Goal: Transaction & Acquisition: Purchase product/service

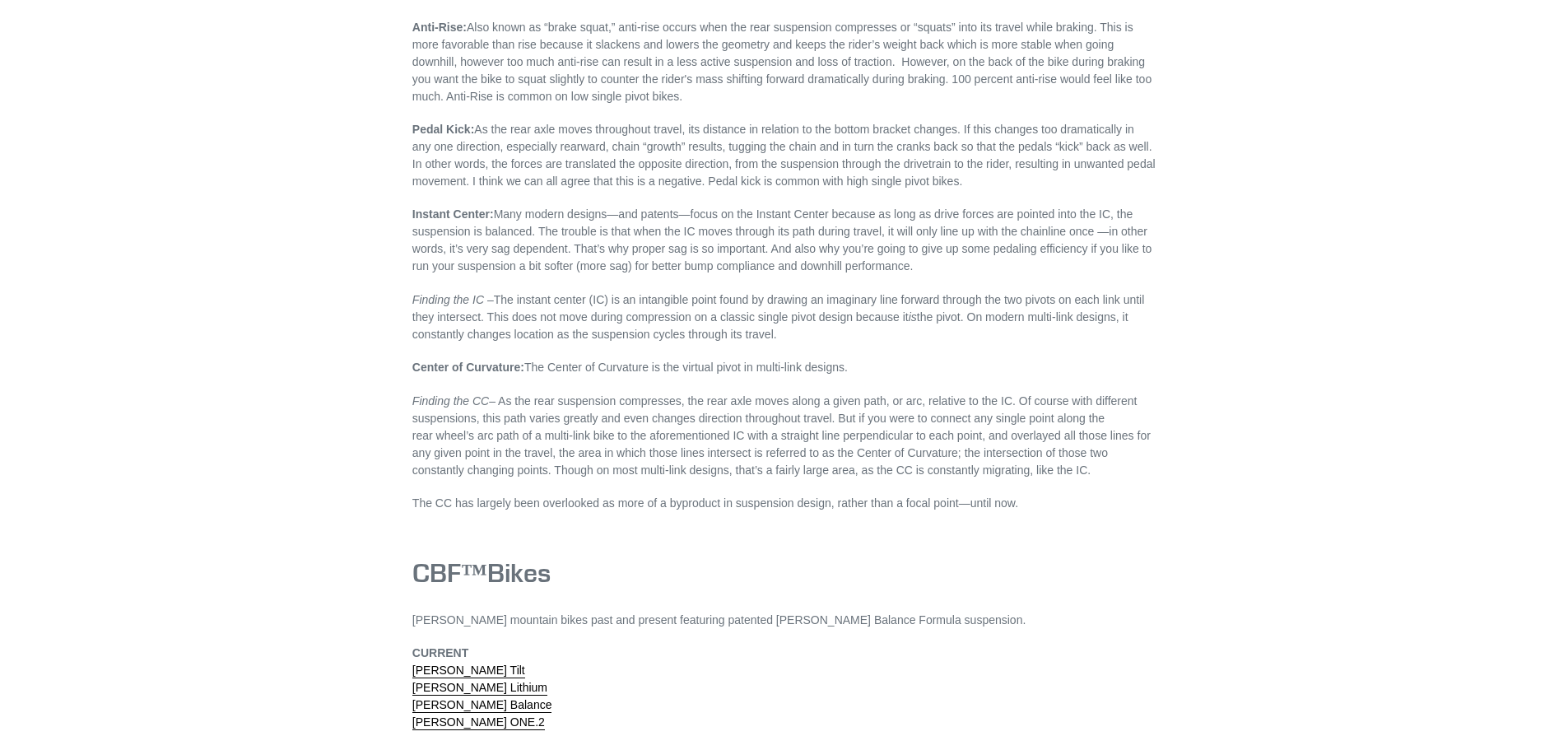
scroll to position [4616, 0]
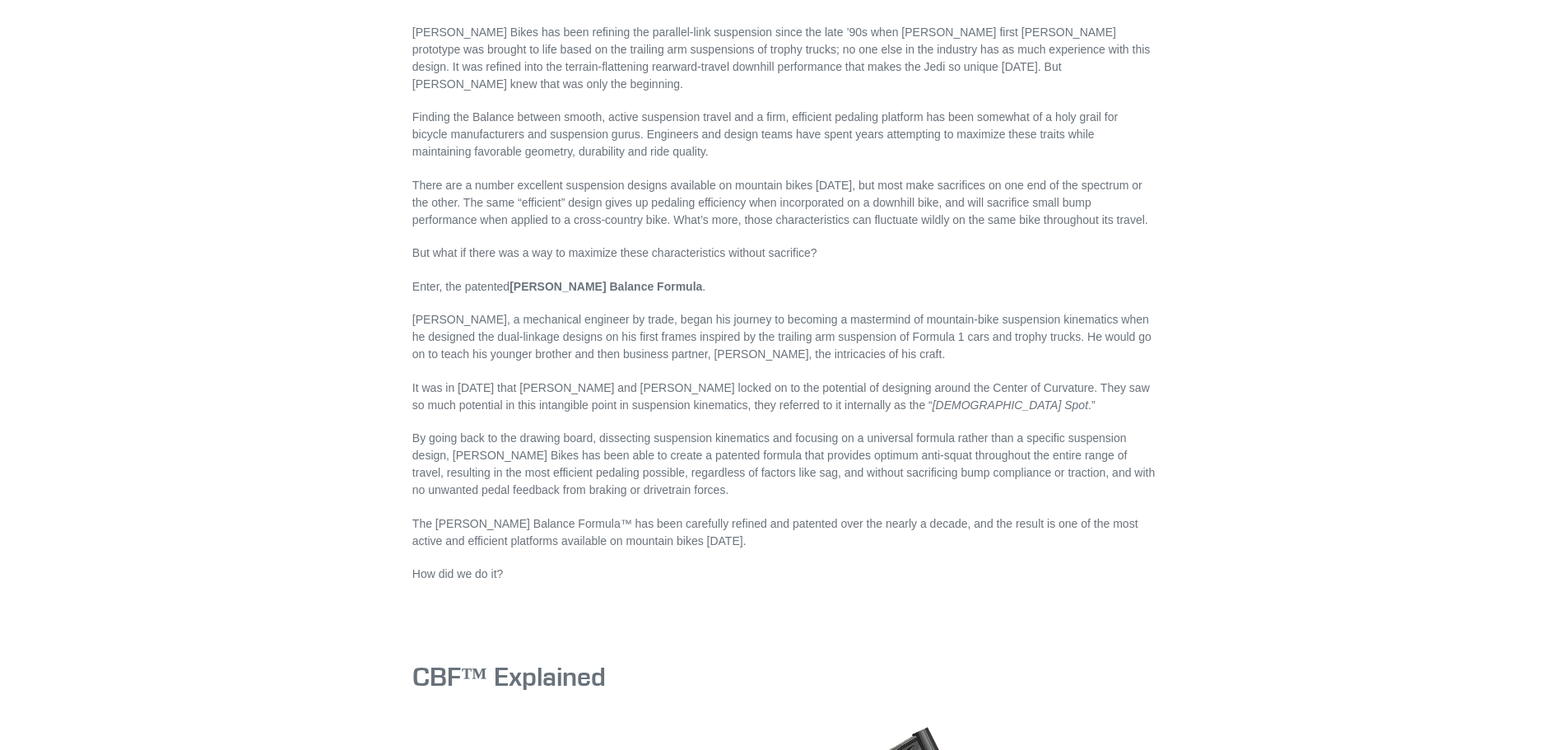
scroll to position [0, 0]
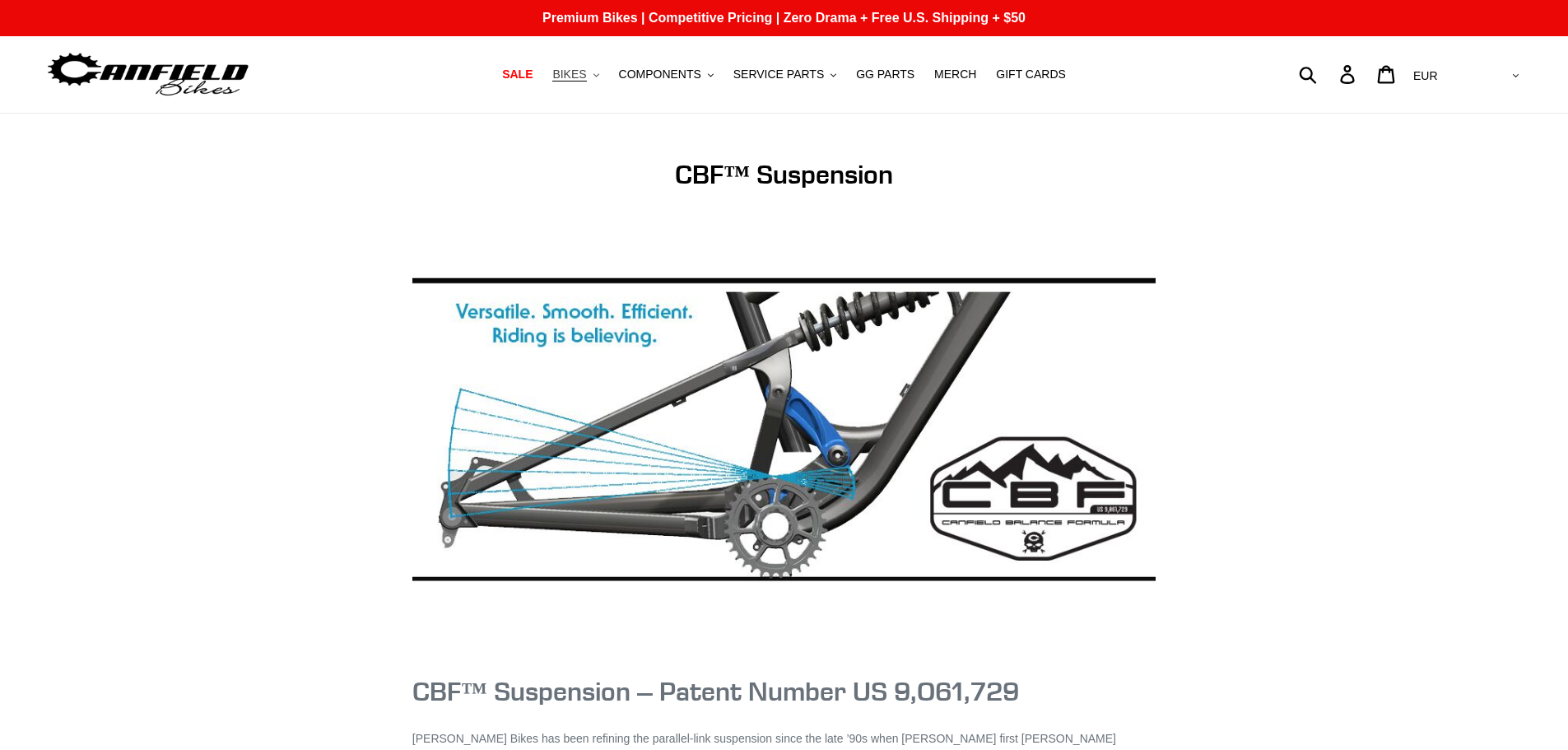
click at [600, 77] on icon ".cls-1{fill:#231f20}" at bounding box center [596, 75] width 6 height 6
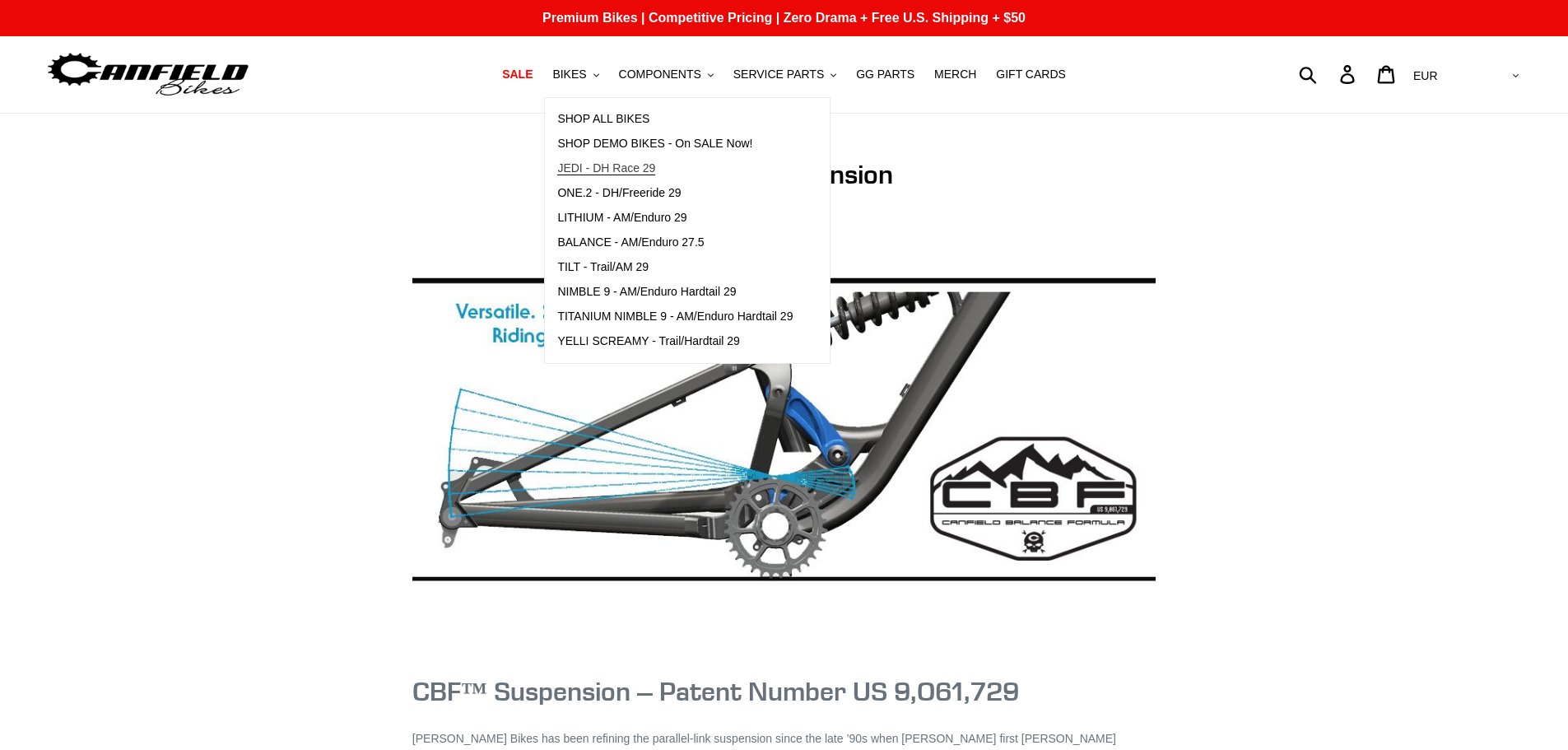
click at [620, 164] on span "JEDI - DH Race 29" at bounding box center [607, 169] width 98 height 14
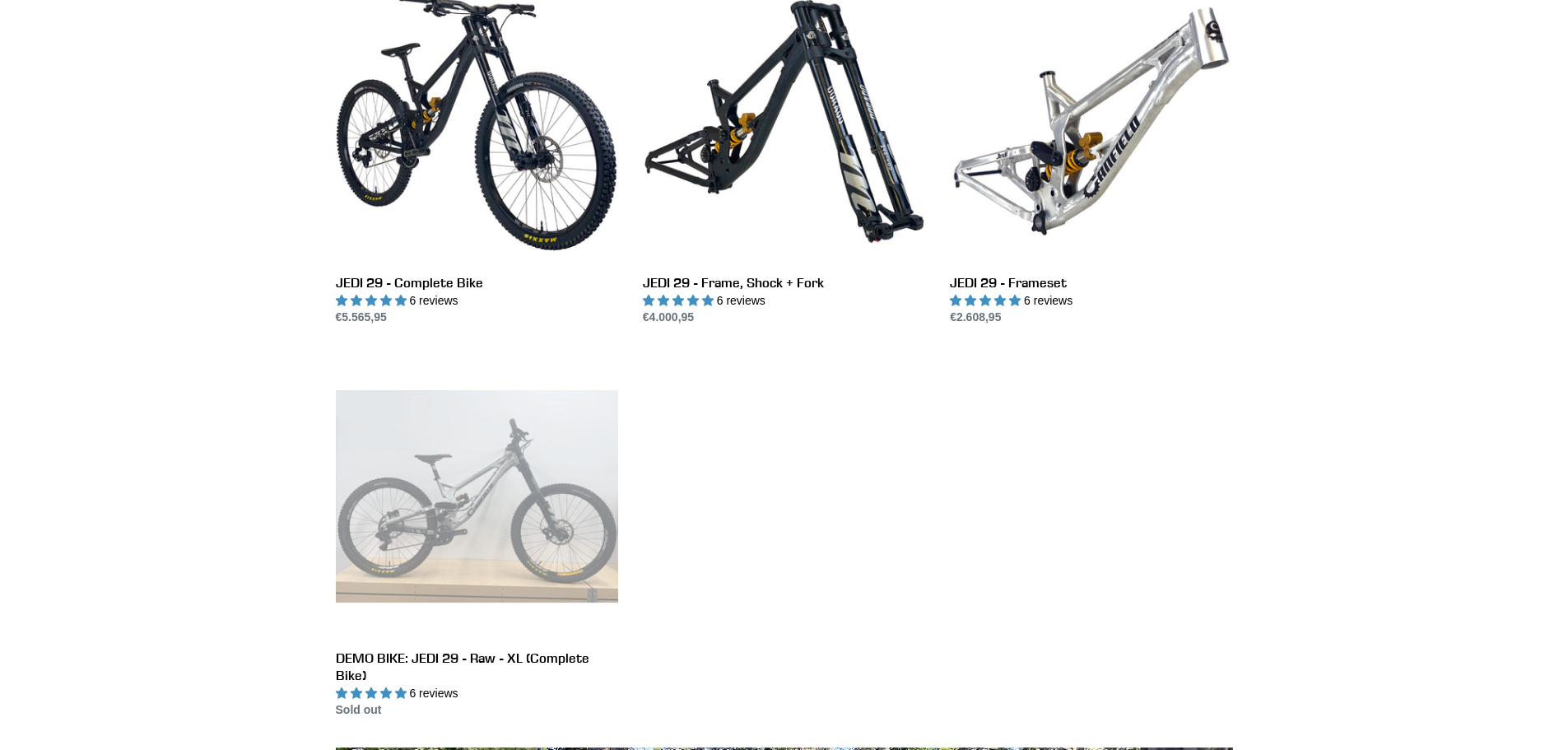
scroll to position [494, 0]
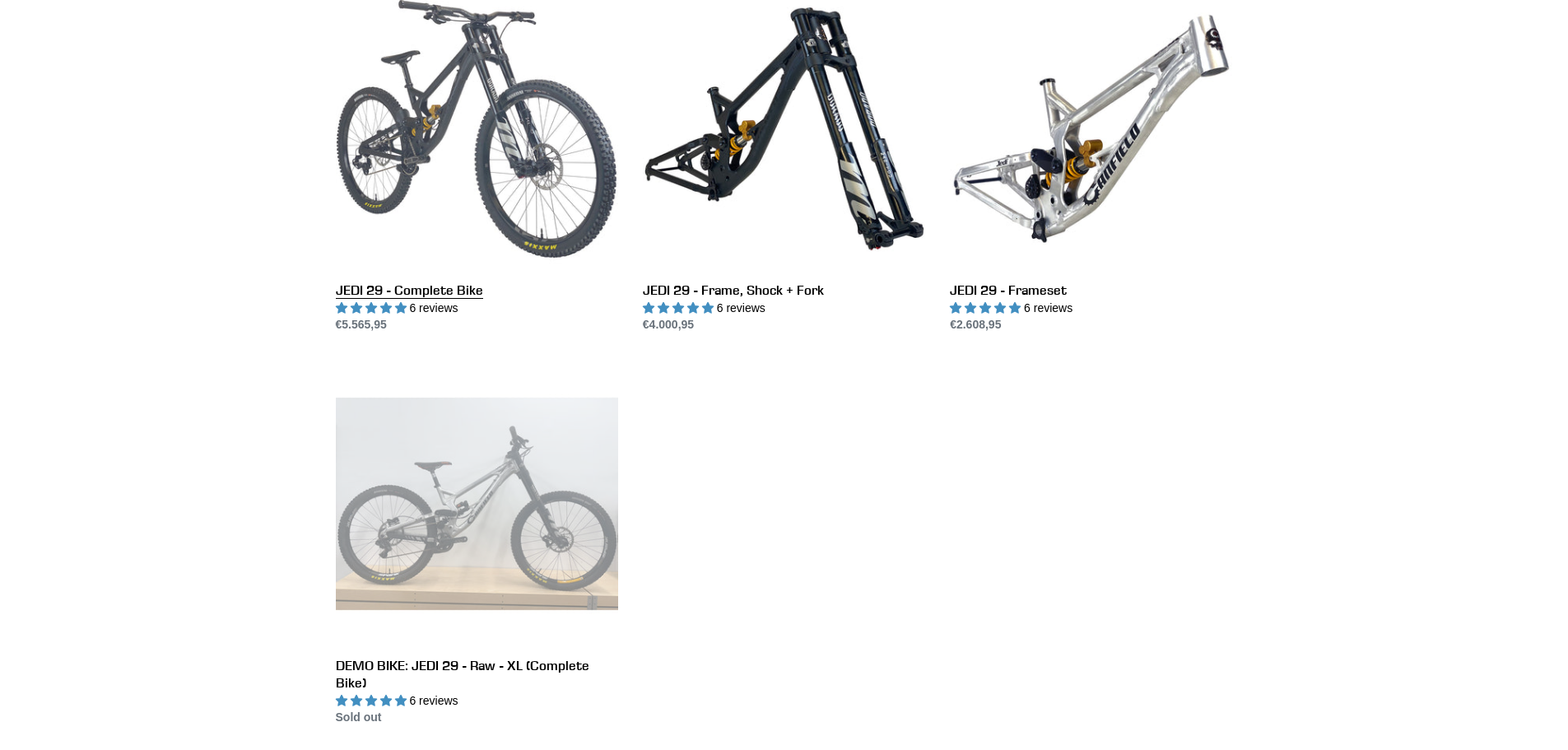
click at [474, 149] on link "JEDI 29 - Complete Bike" at bounding box center [476, 161] width 282 height 347
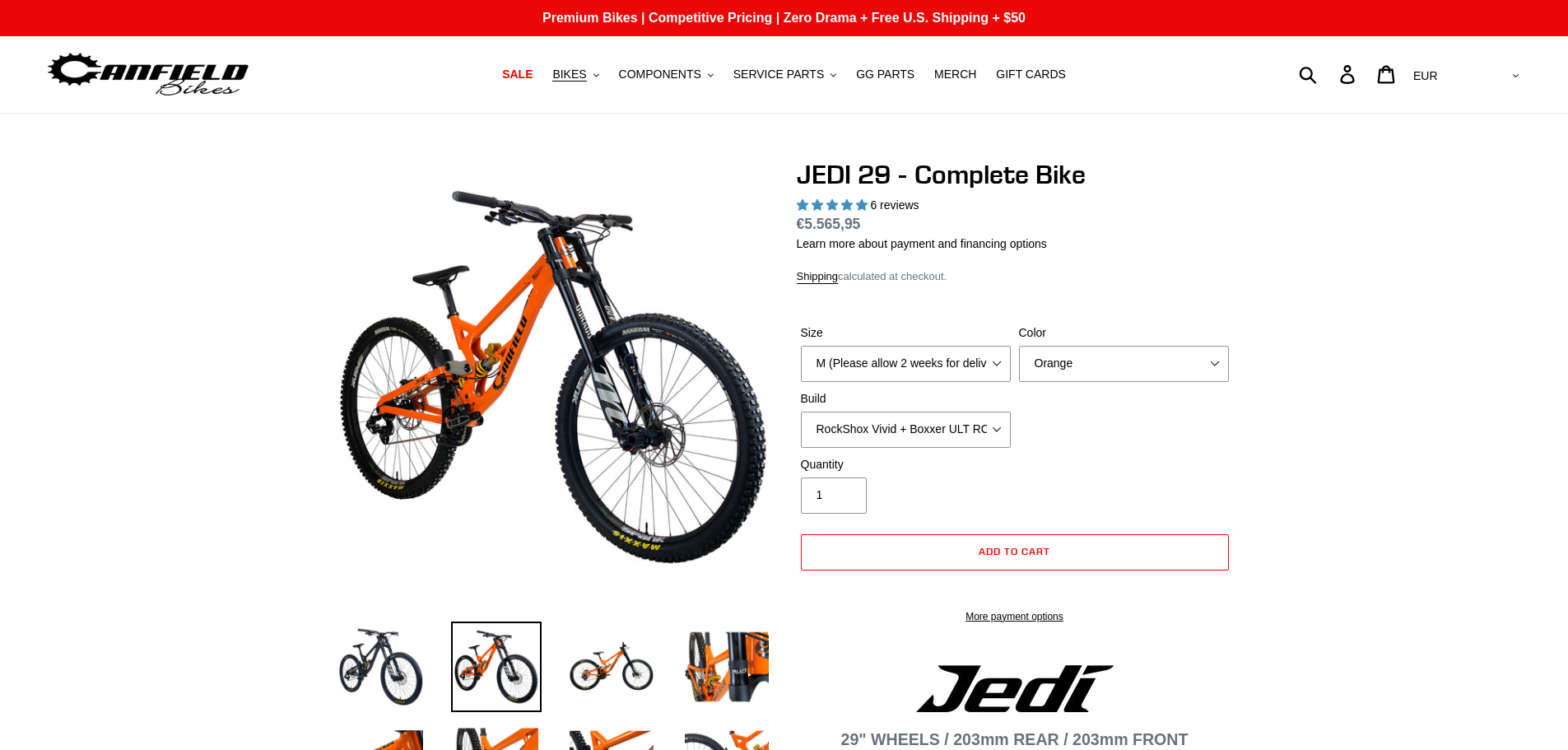
select select "highest-rating"
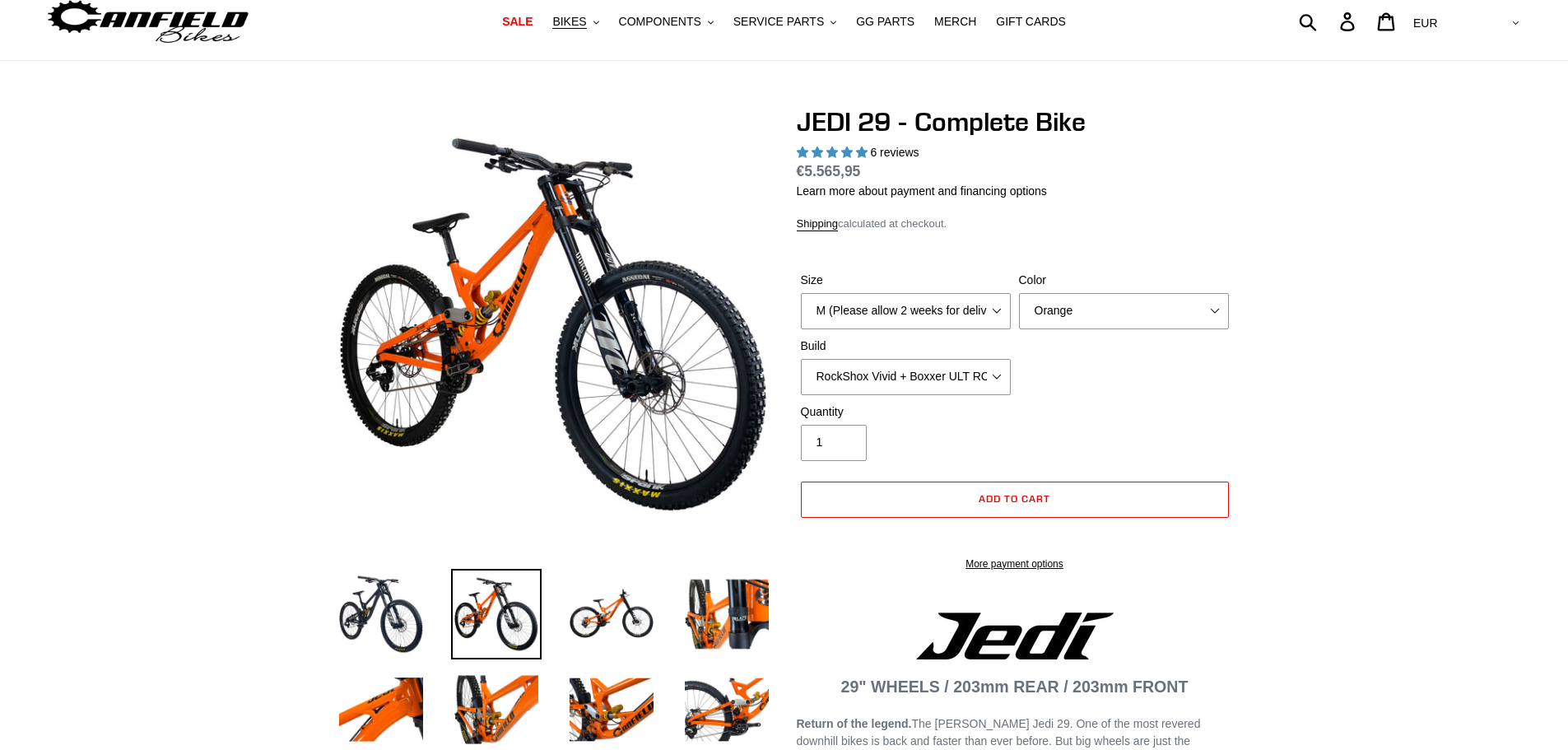
scroll to position [82, 0]
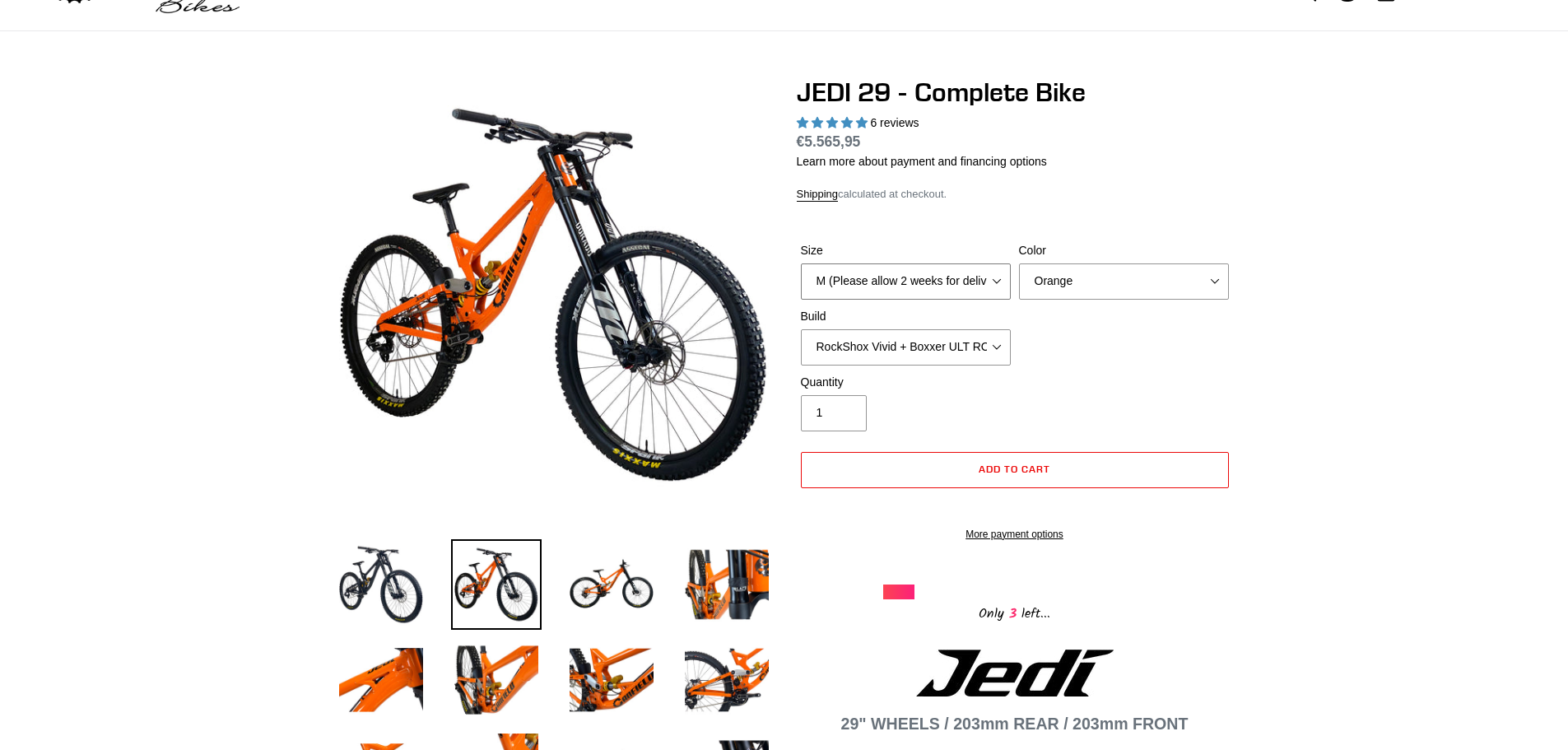
click at [996, 287] on select "M (Please allow 2 weeks for delivery) L (Please allow 2 weeks for delivery) XL …" at bounding box center [905, 281] width 210 height 36
select select "L (Please allow 2 weeks for delivery)"
click at [801, 263] on select "M (Please allow 2 weeks for delivery) L (Please allow 2 weeks for delivery) XL …" at bounding box center [905, 281] width 210 height 36
click at [999, 338] on select "RockShox Vivid + Boxxer ULT RC2 C3 200 + SRAM XO RockShox Vivid + Boxxer ULT RC…" at bounding box center [905, 347] width 210 height 36
click at [801, 330] on select "RockShox Vivid + Boxxer ULT RC2 C3 200 + SRAM XO RockShox Vivid + Boxxer ULT RC…" at bounding box center [905, 347] width 210 height 36
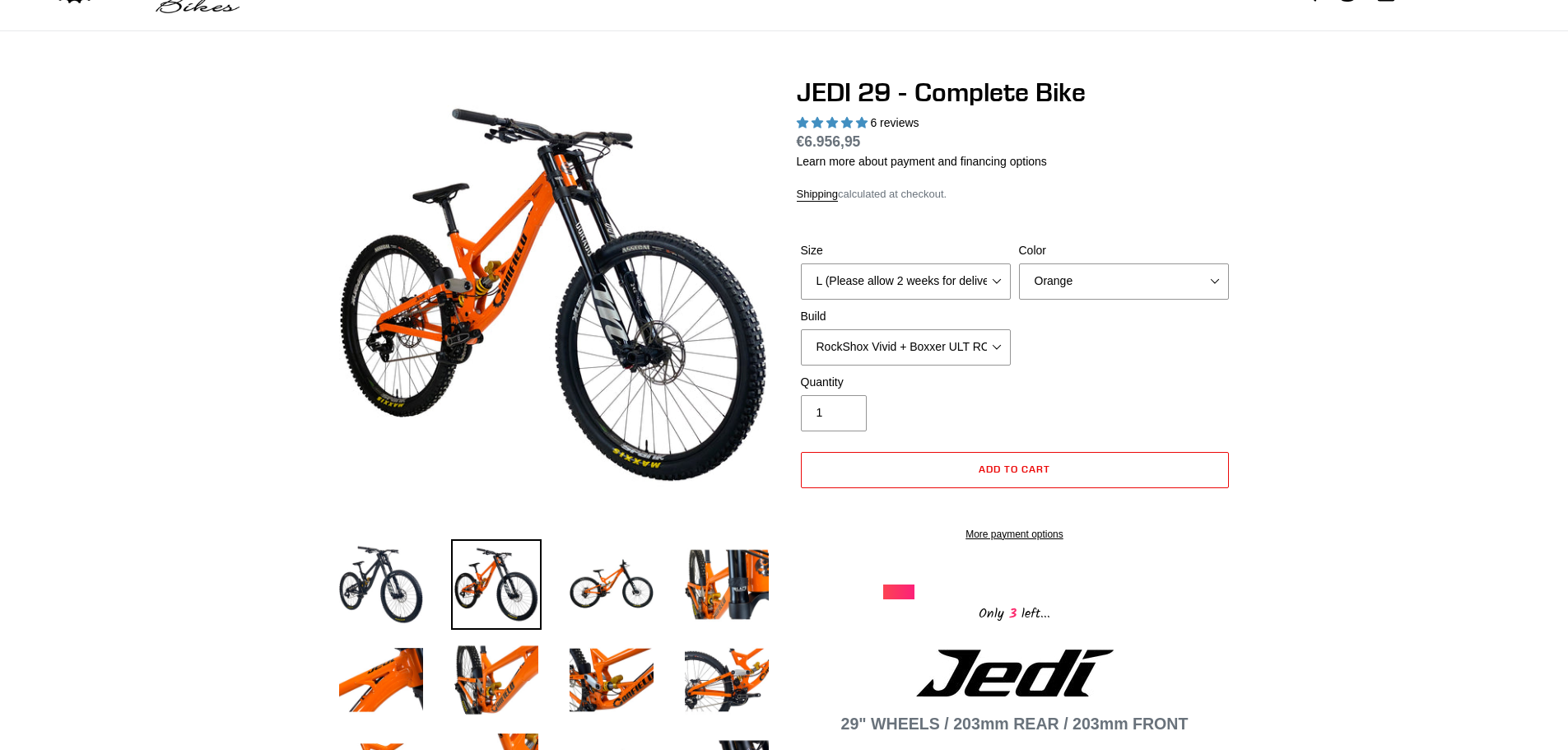
click at [1161, 379] on div "Quantity 1" at bounding box center [1015, 406] width 436 height 66
click at [996, 344] on select "RockShox Vivid + Boxxer ULT RC2 C3 200 + SRAM XO RockShox Vivid + Boxxer ULT RC…" at bounding box center [905, 347] width 210 height 36
click at [801, 330] on select "RockShox Vivid + Boxxer ULT RC2 C3 200 + SRAM XO RockShox Vivid + Boxxer ULT RC…" at bounding box center [905, 347] width 210 height 36
click at [946, 347] on select "RockShox Vivid + Boxxer ULT RC2 C3 200 + SRAM XO RockShox Vivid + Boxxer ULT RC…" at bounding box center [905, 347] width 210 height 36
select select "RockShox Vivid + Boxxer ULT RC2 C3 200 + Shimano"
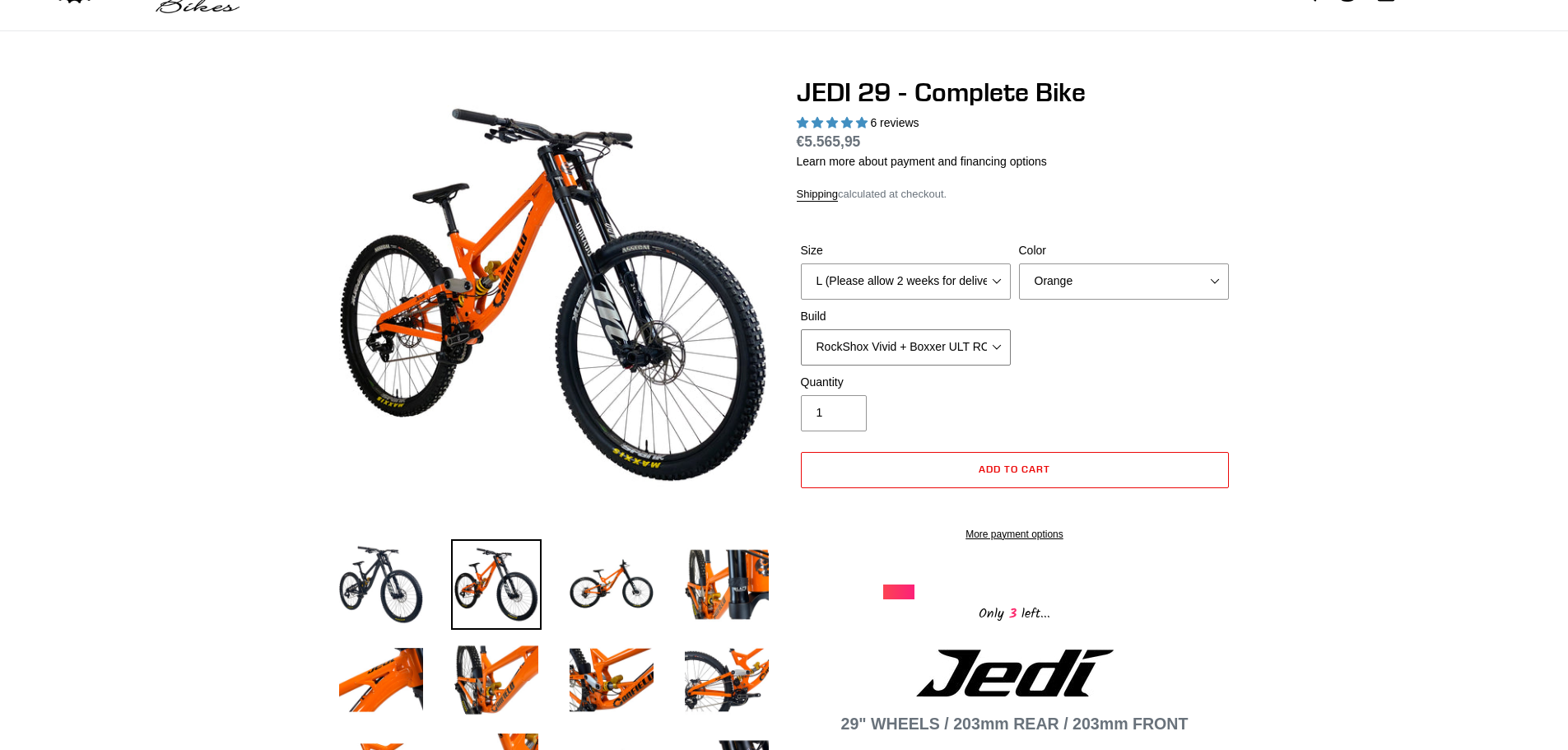
click at [801, 330] on select "RockShox Vivid + Boxxer ULT RC2 C3 200 + SRAM XO RockShox Vivid + Boxxer ULT RC…" at bounding box center [905, 347] width 210 height 36
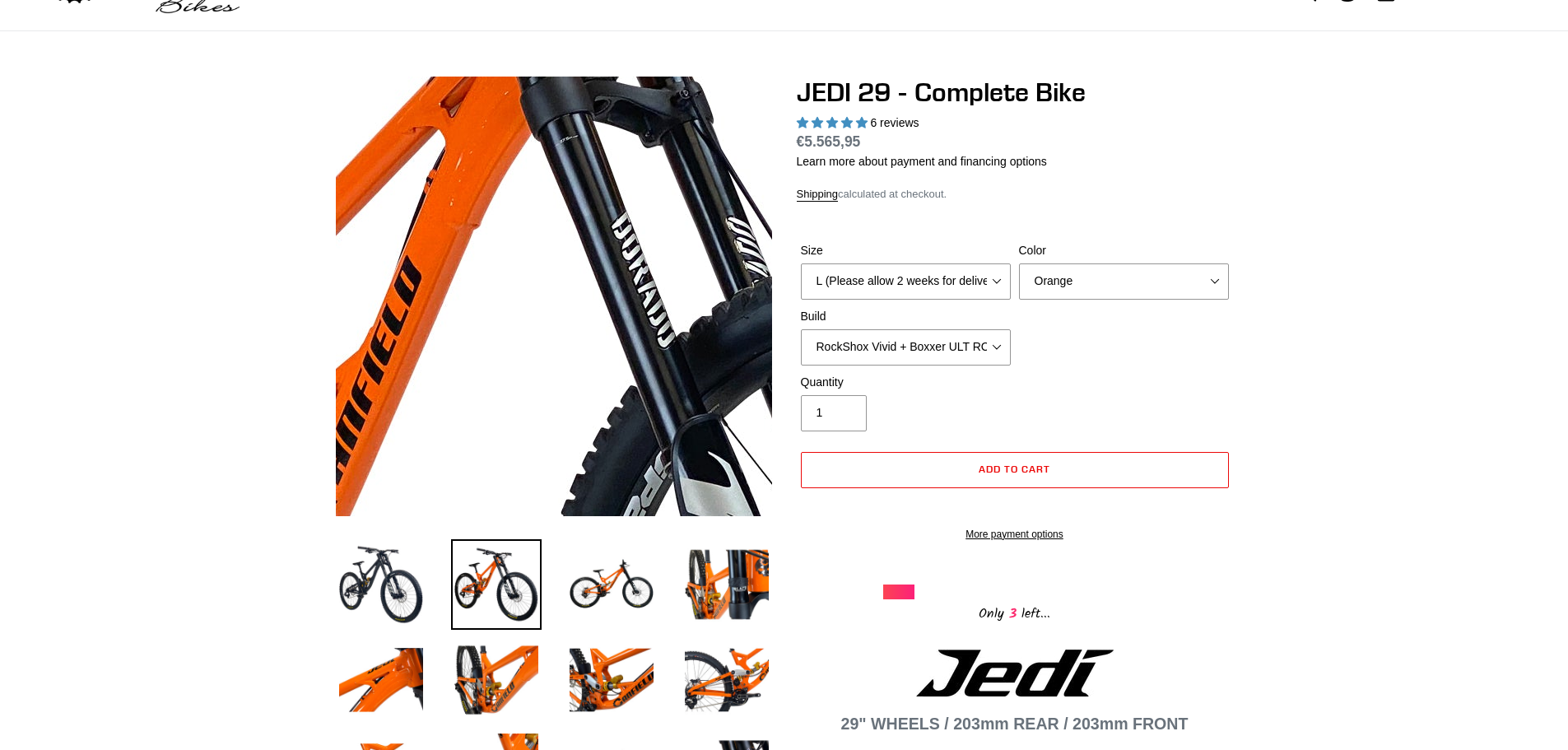
click at [563, 225] on img at bounding box center [526, 497] width 1686 height 1686
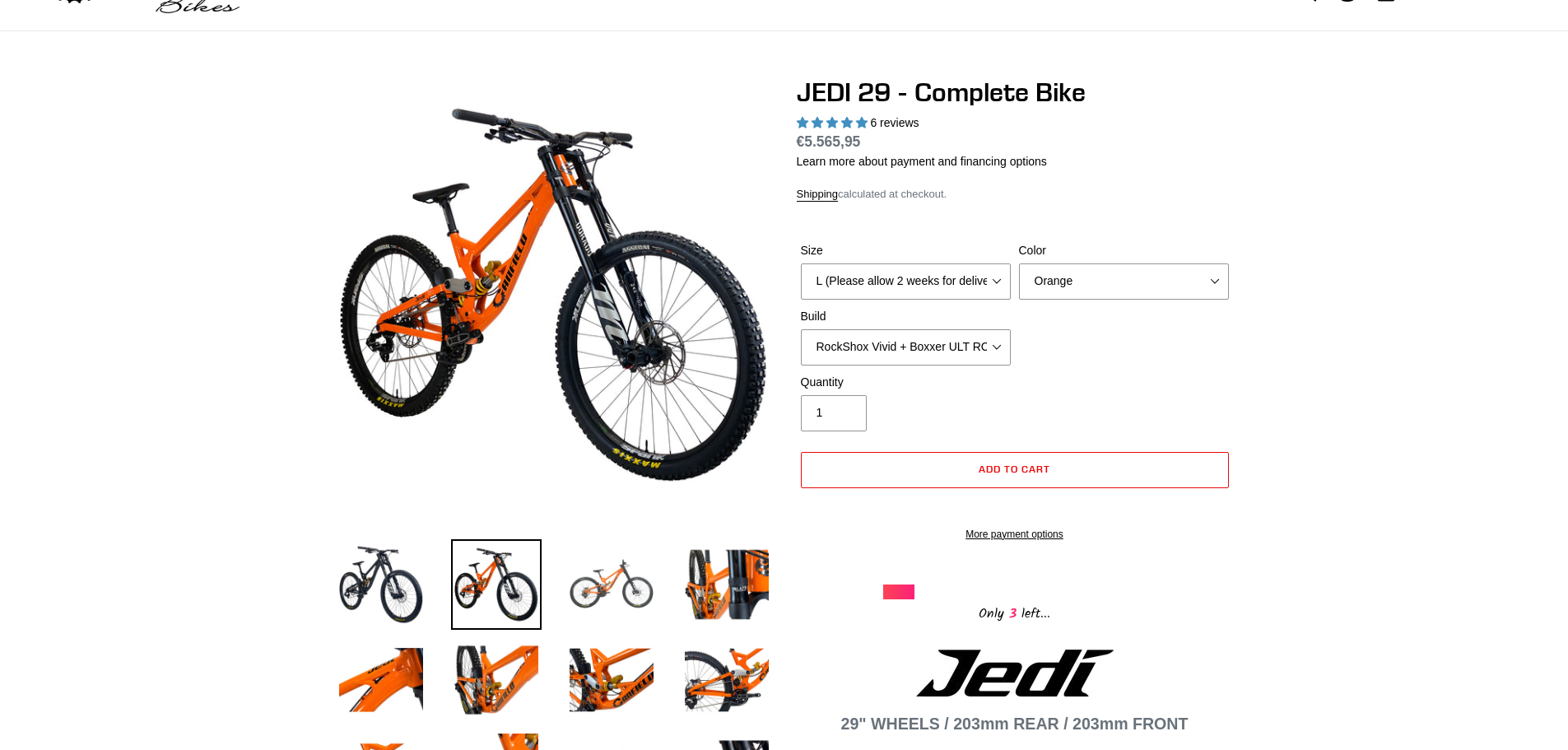
click at [598, 587] on img at bounding box center [612, 585] width 91 height 91
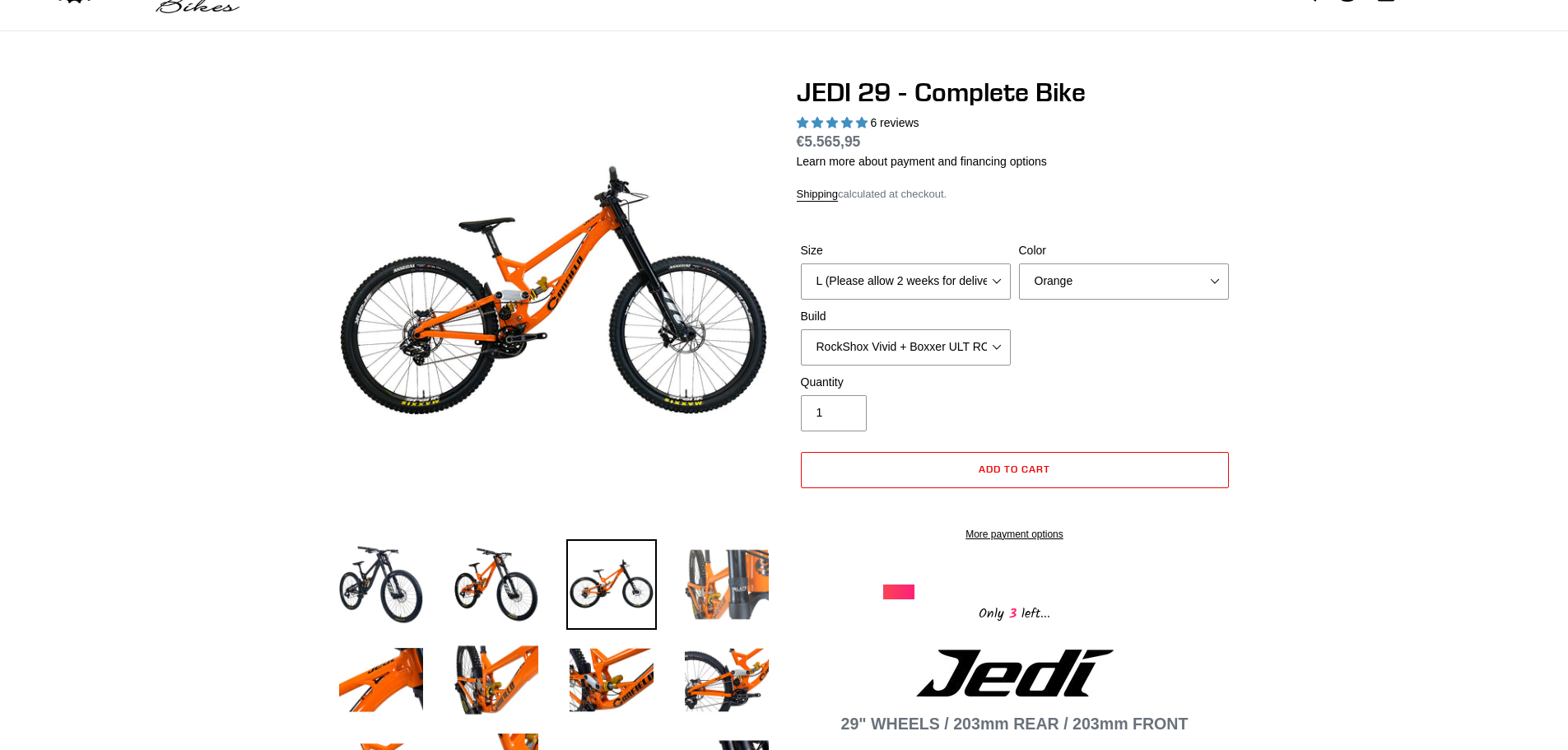
click at [707, 569] on img at bounding box center [727, 585] width 91 height 91
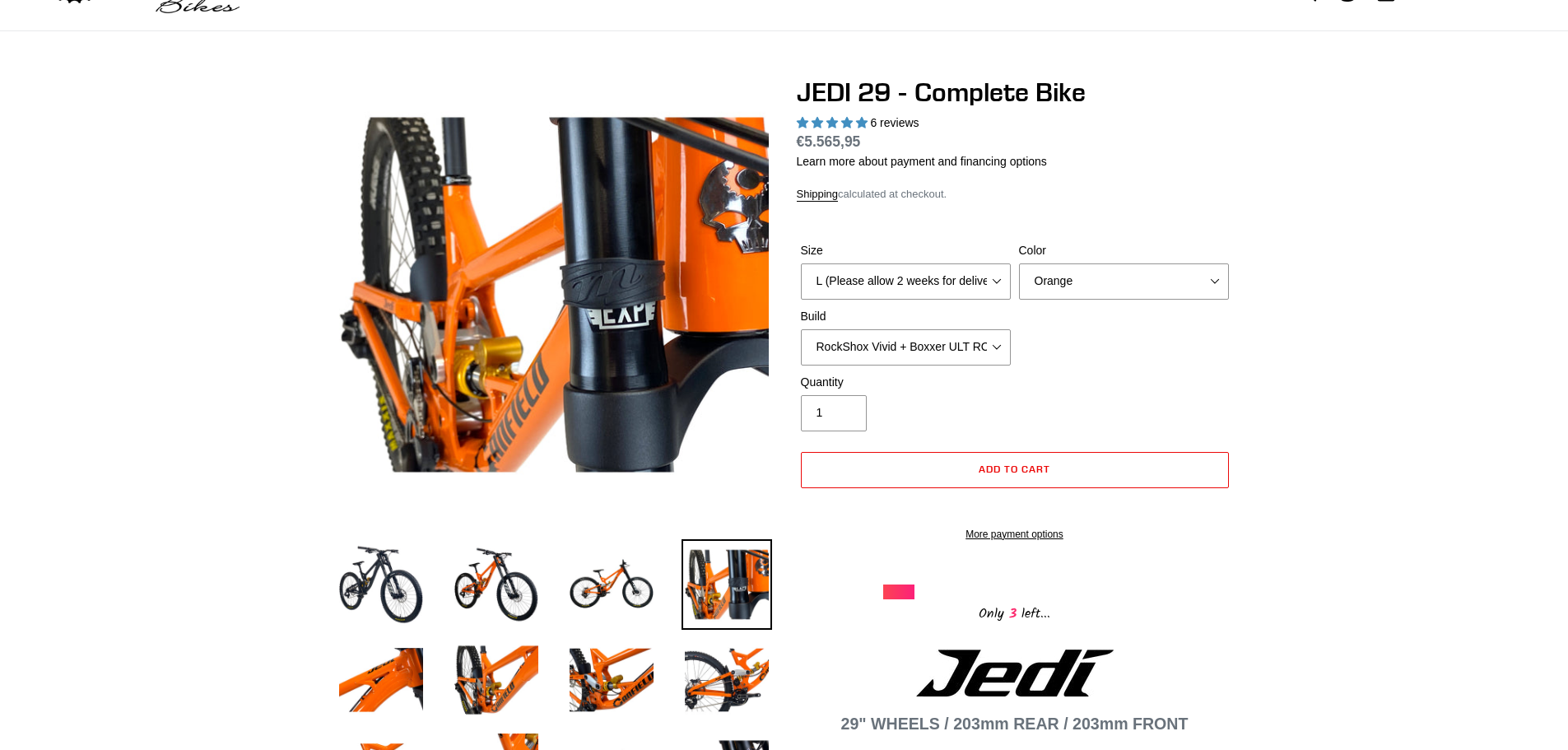
click at [444, 660] on li at bounding box center [484, 684] width 115 height 95
click at [466, 669] on img at bounding box center [496, 680] width 91 height 91
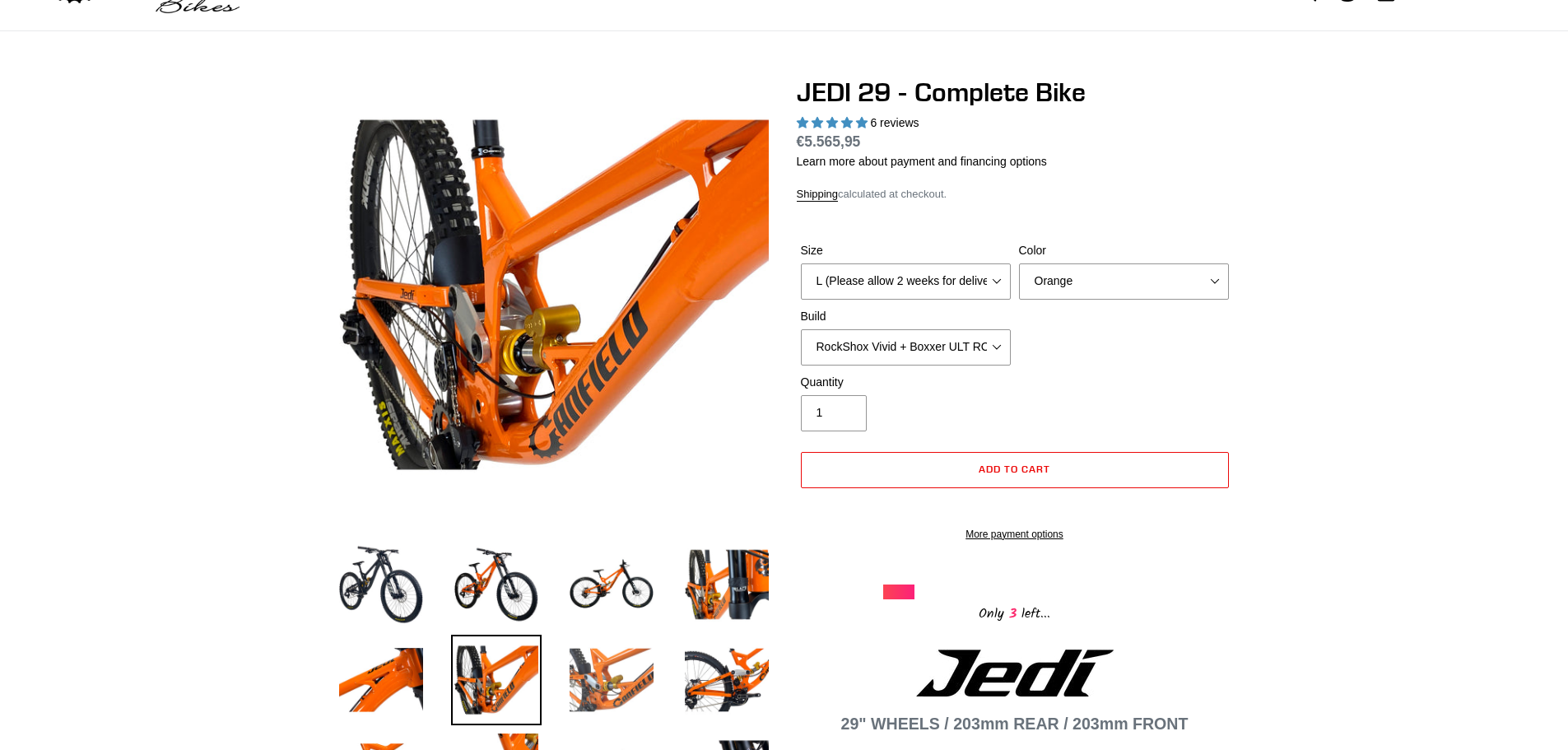
click at [604, 668] on img at bounding box center [612, 680] width 91 height 91
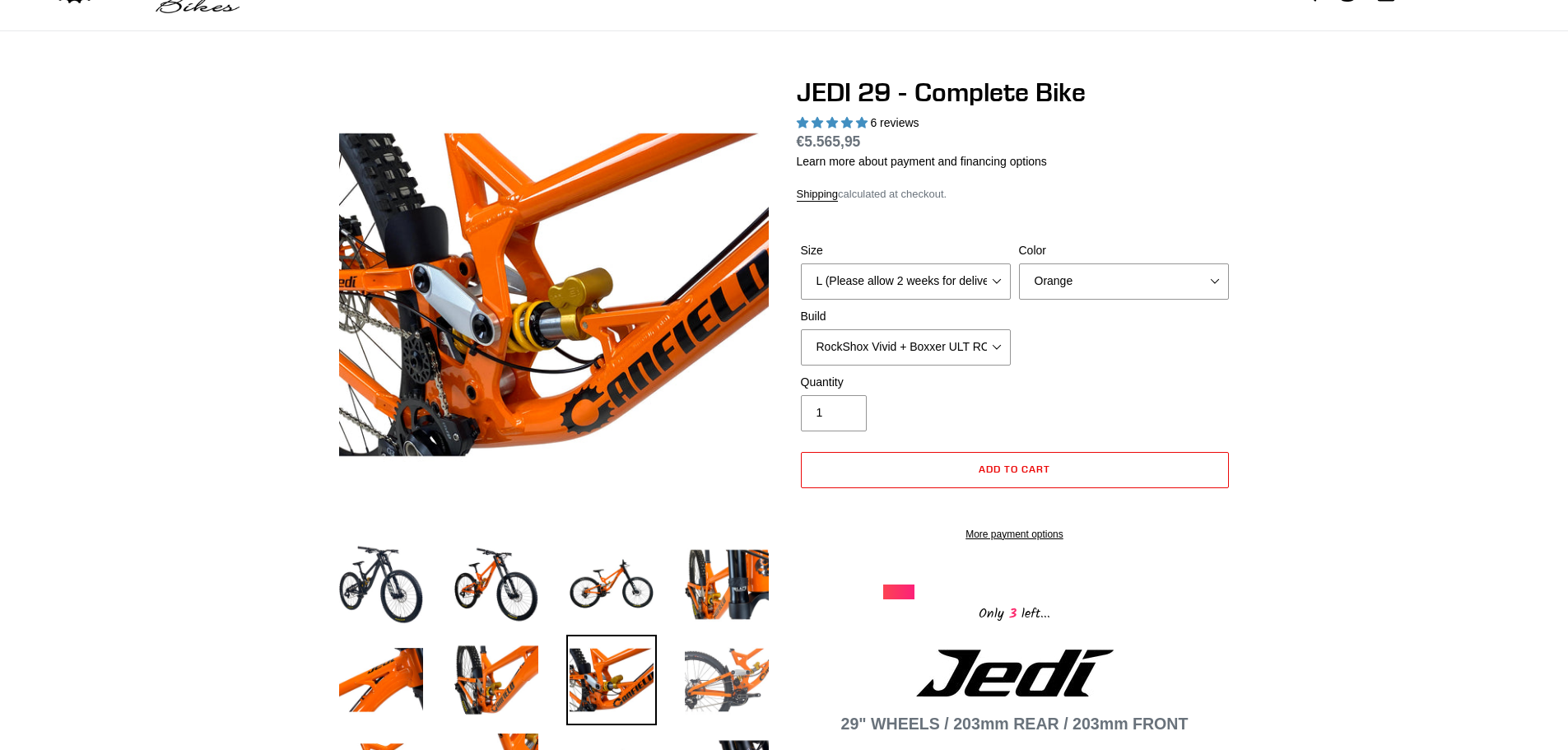
click at [741, 670] on img at bounding box center [727, 680] width 91 height 91
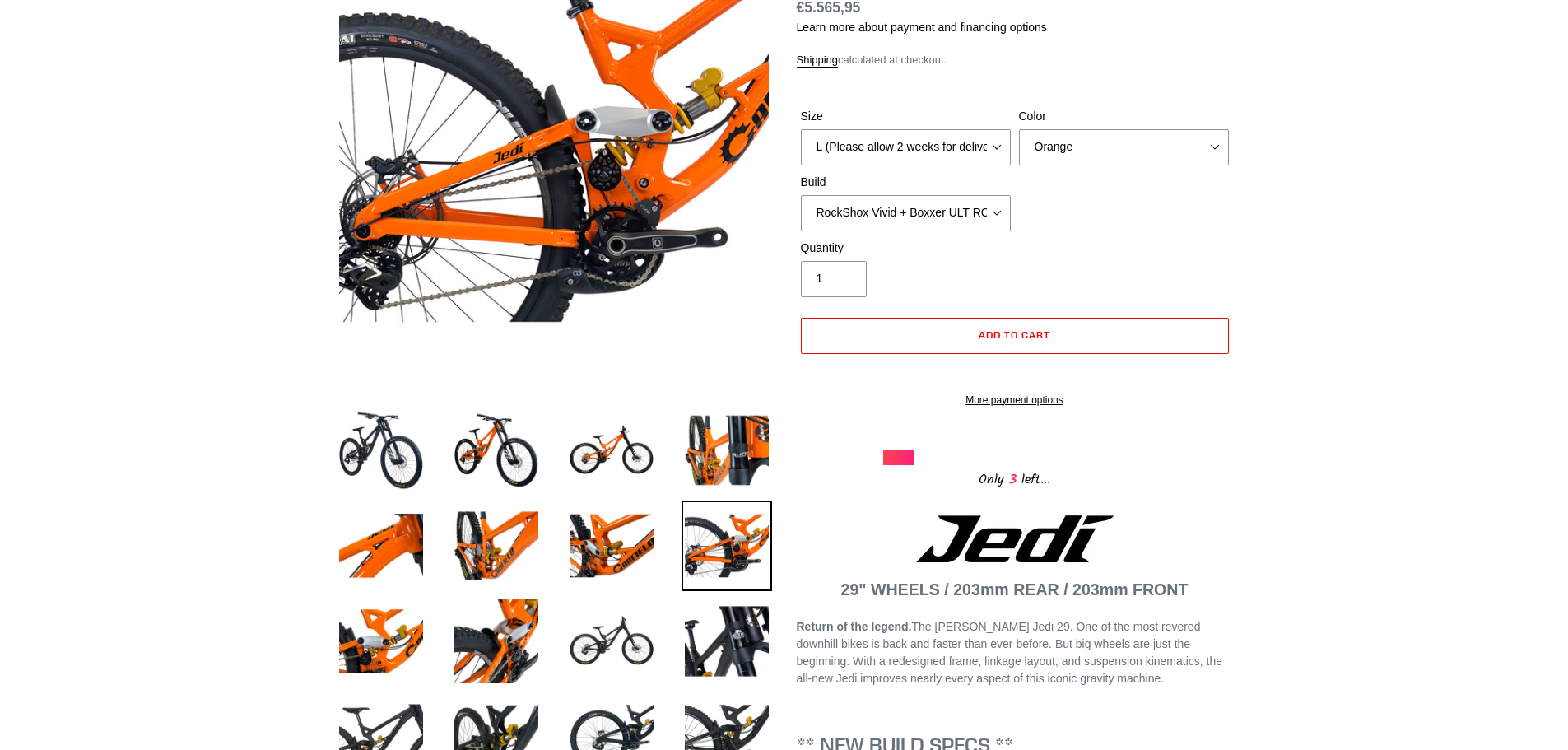
scroll to position [330, 0]
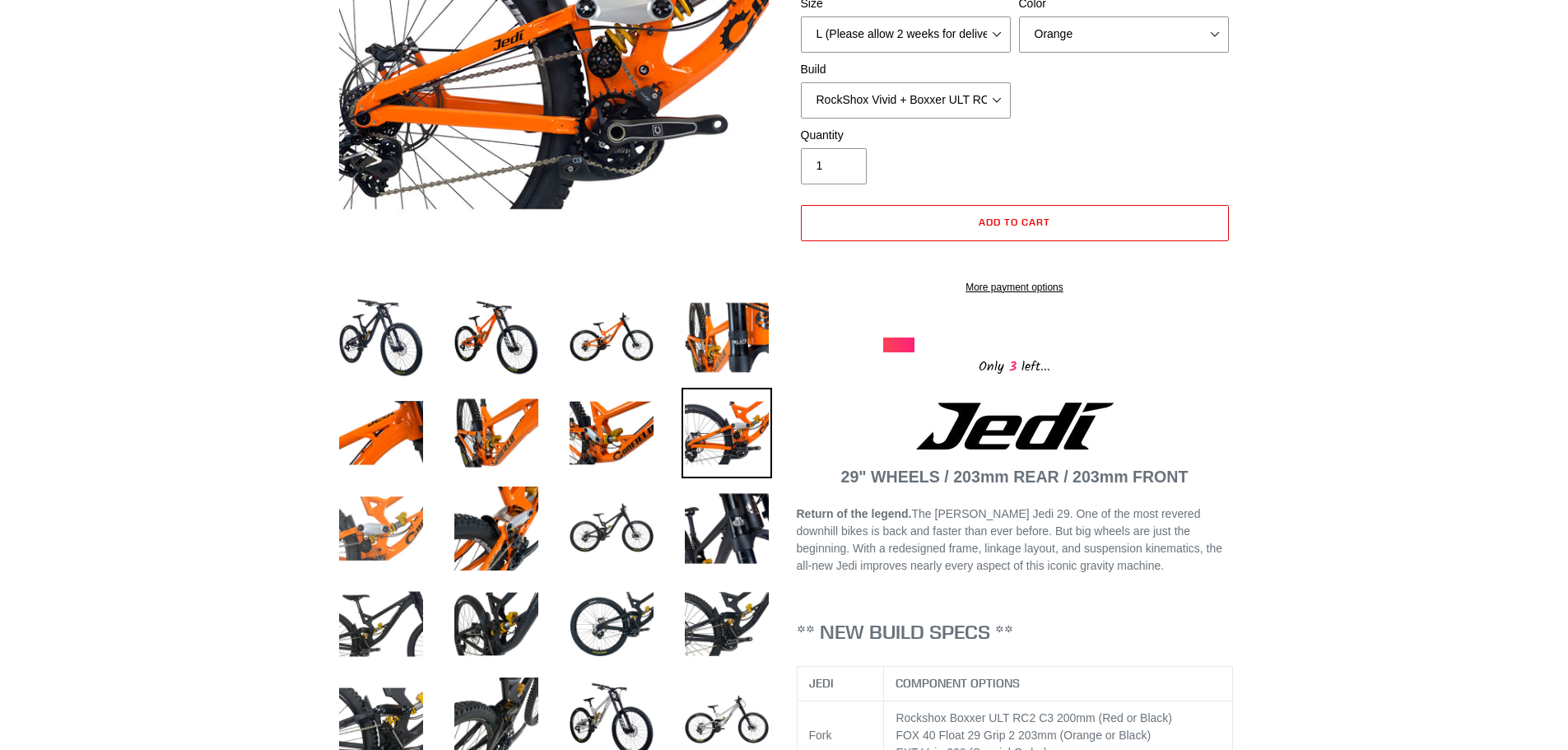
click at [381, 518] on img at bounding box center [381, 529] width 91 height 91
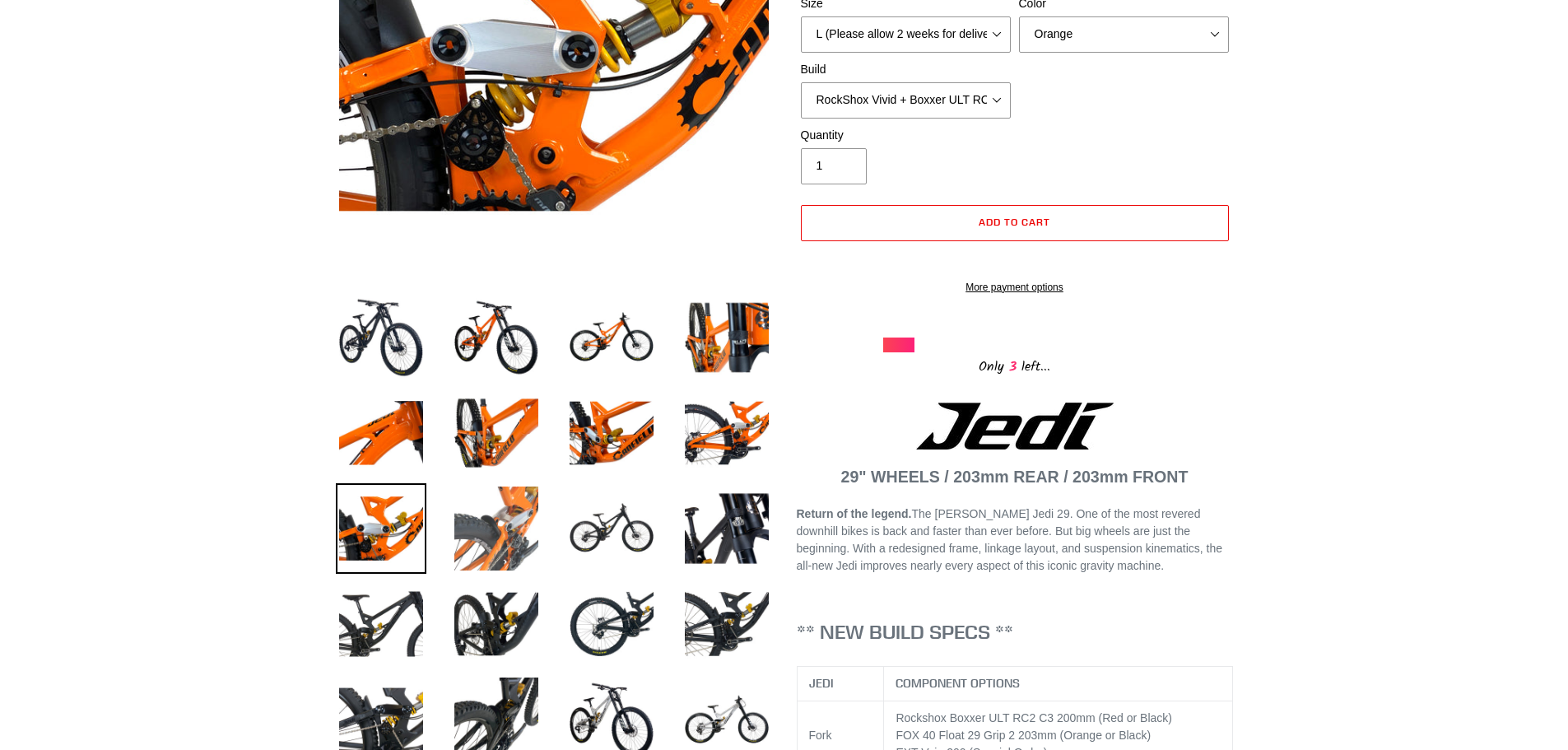
click at [474, 536] on img at bounding box center [496, 529] width 91 height 91
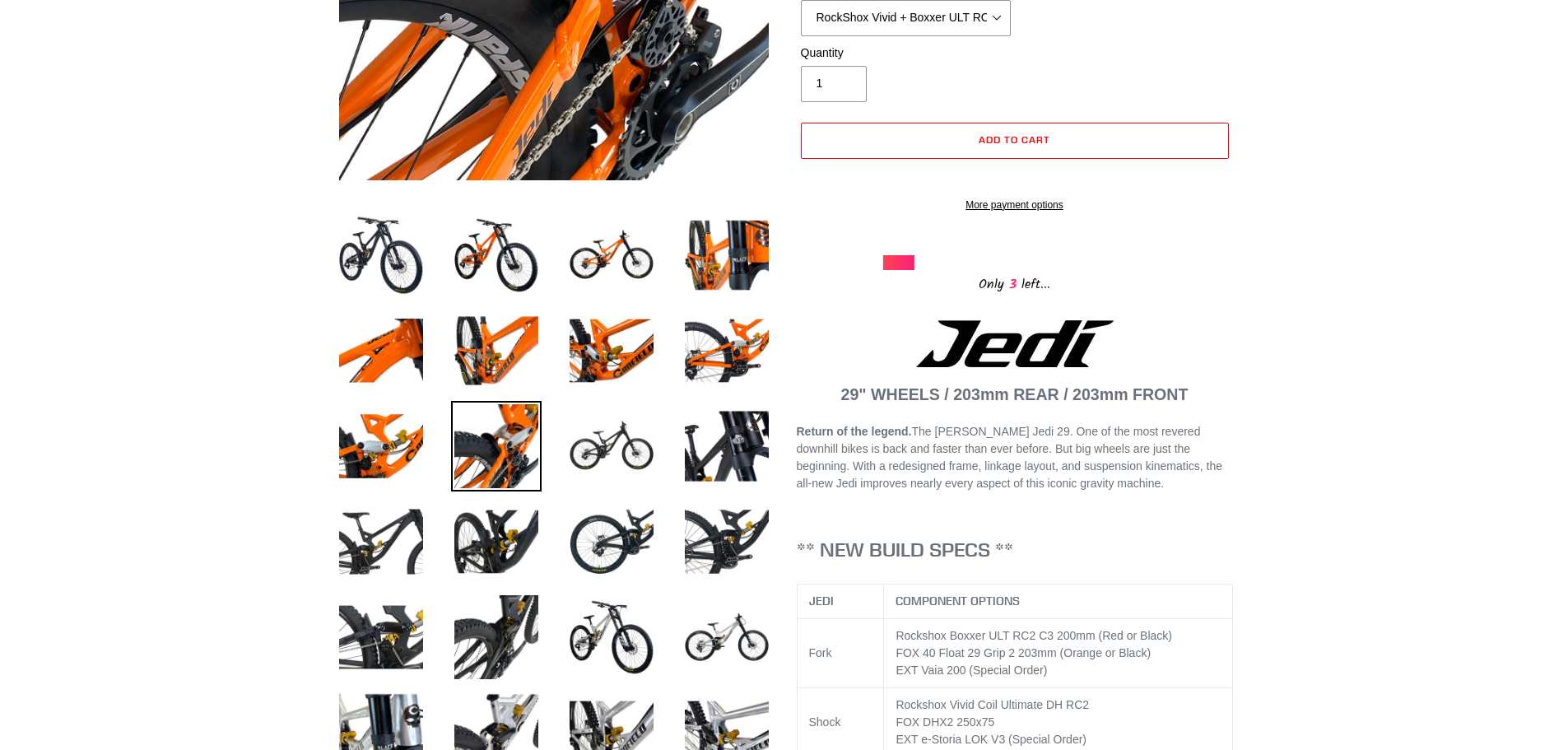
scroll to position [494, 0]
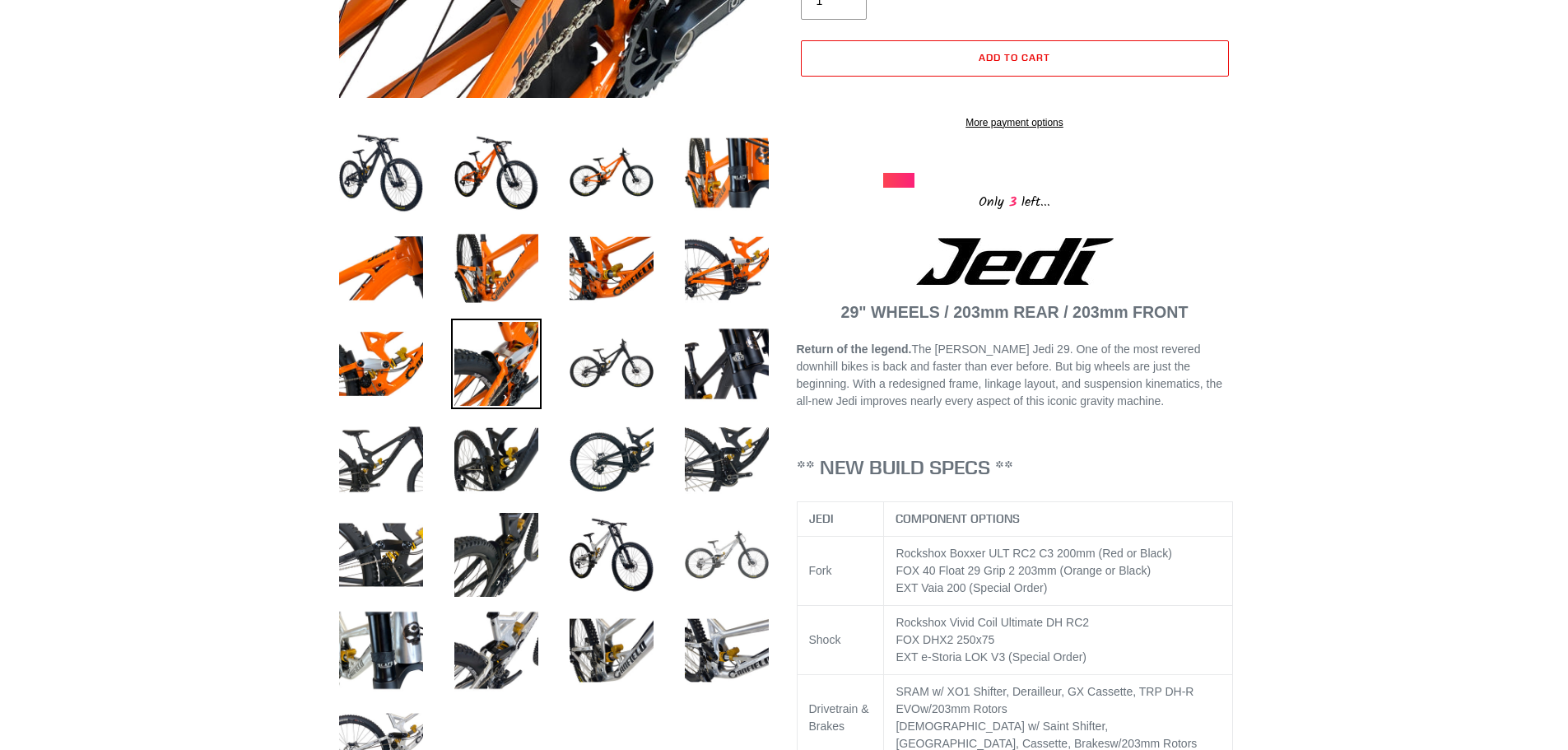
click at [725, 560] on img at bounding box center [727, 555] width 91 height 91
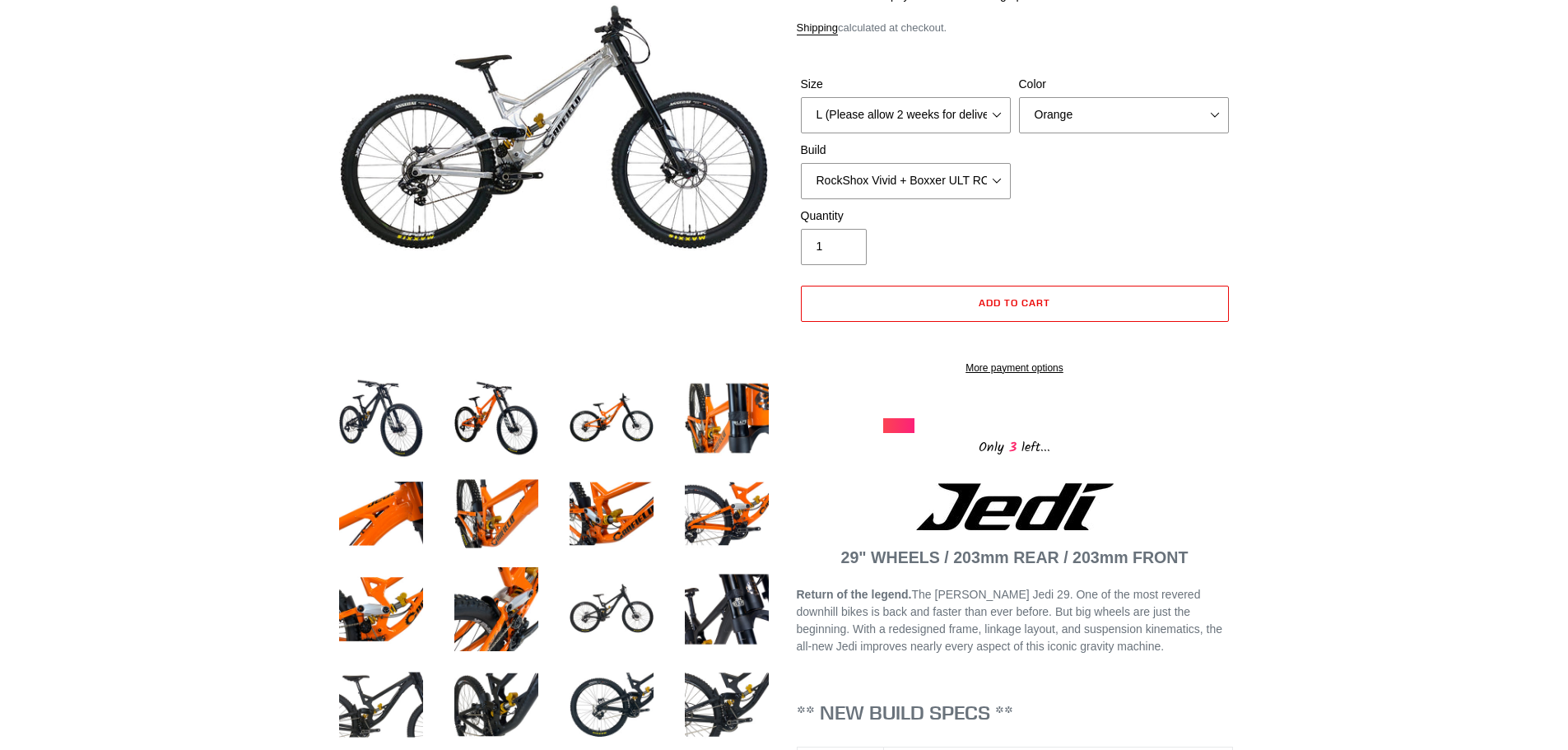
scroll to position [247, 0]
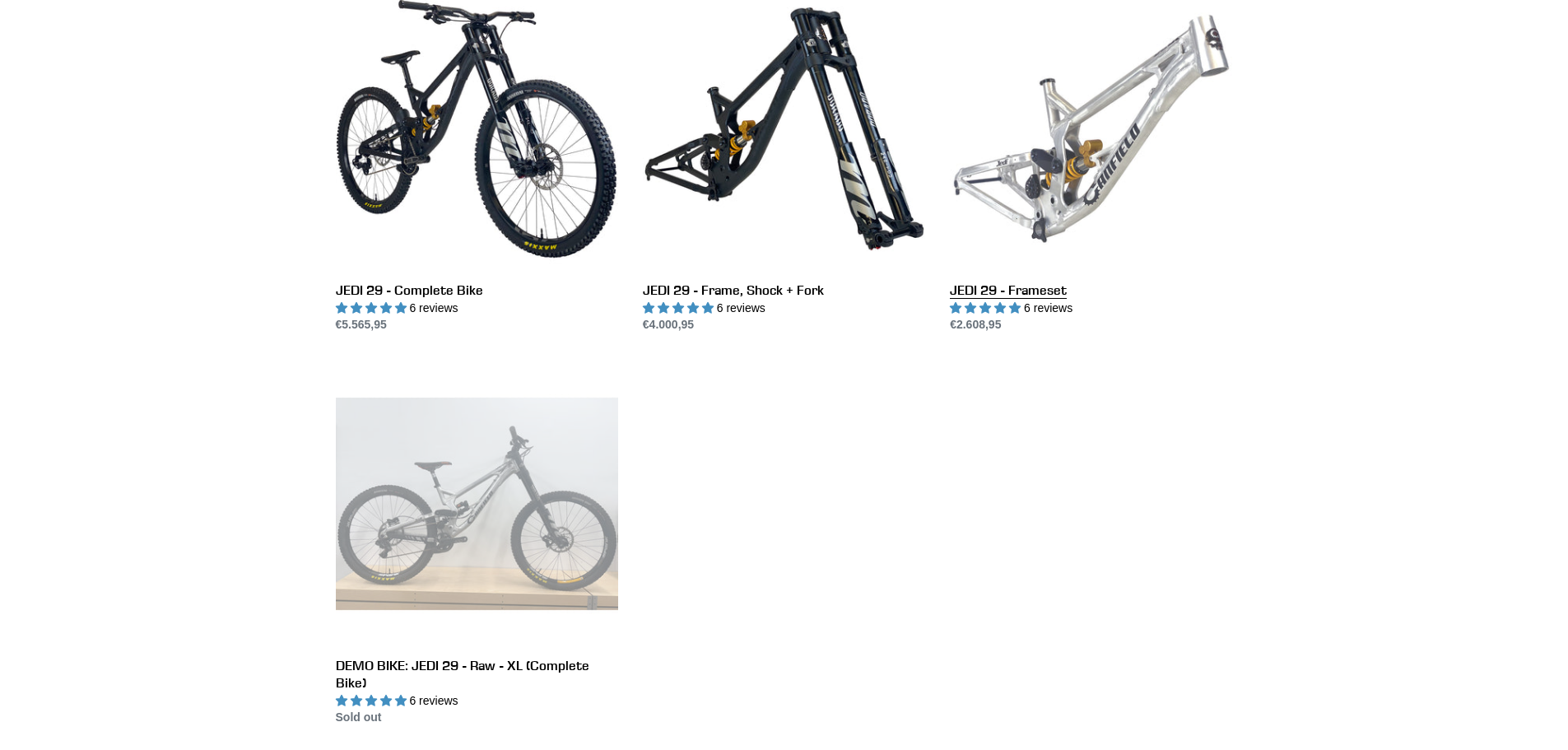
click at [1077, 148] on link "JEDI 29 - Frameset" at bounding box center [1091, 161] width 282 height 347
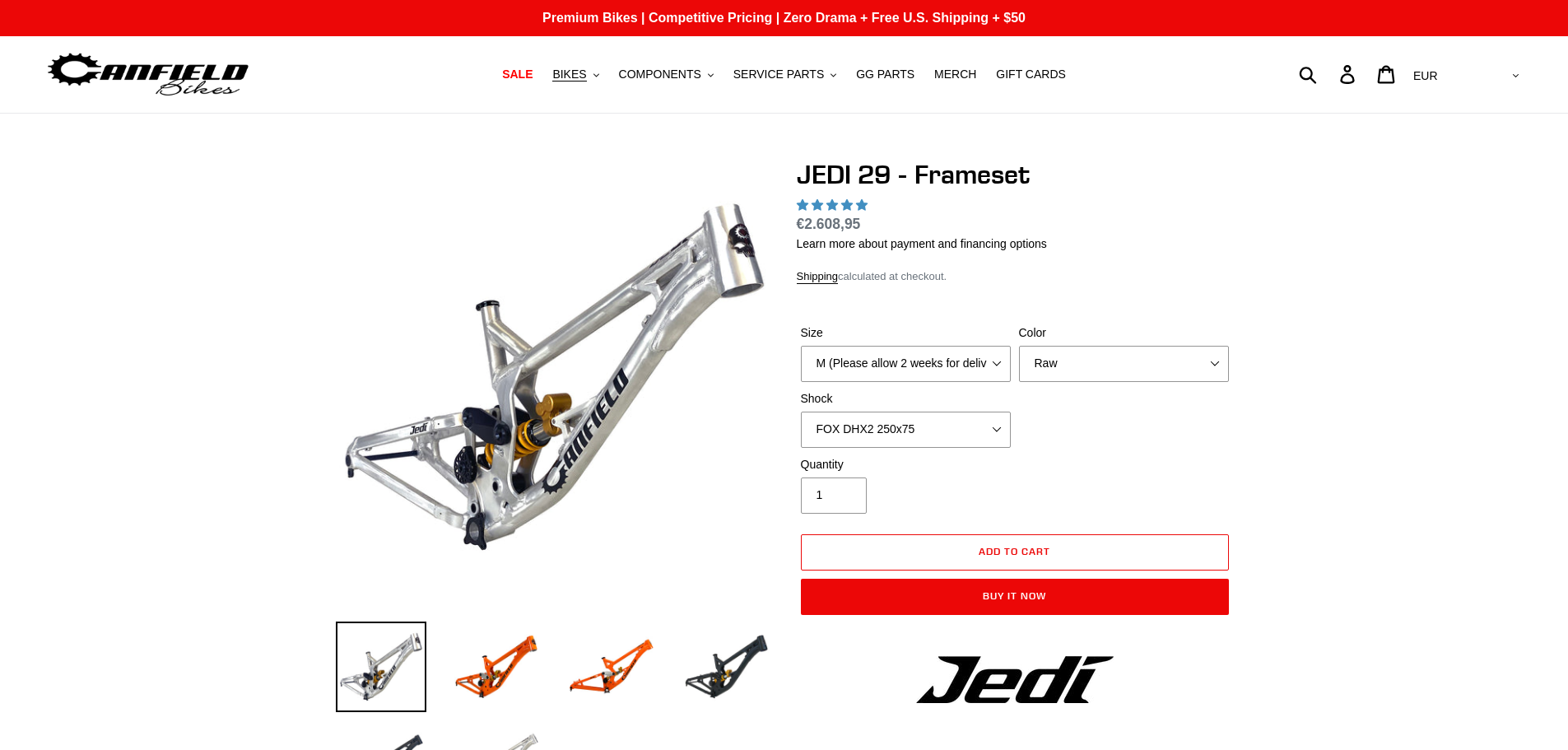
select select "highest-rating"
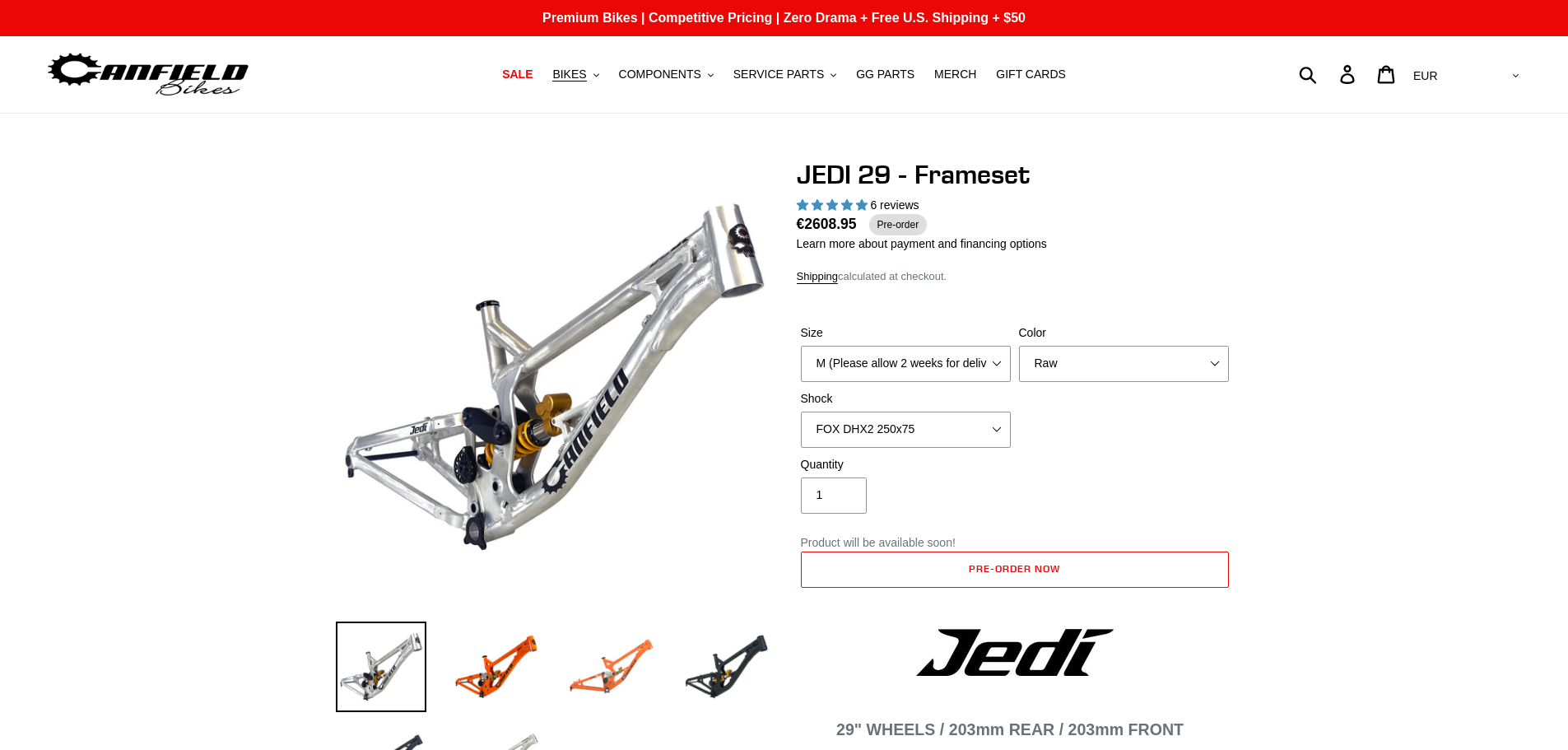
click at [640, 680] on img at bounding box center [612, 667] width 91 height 91
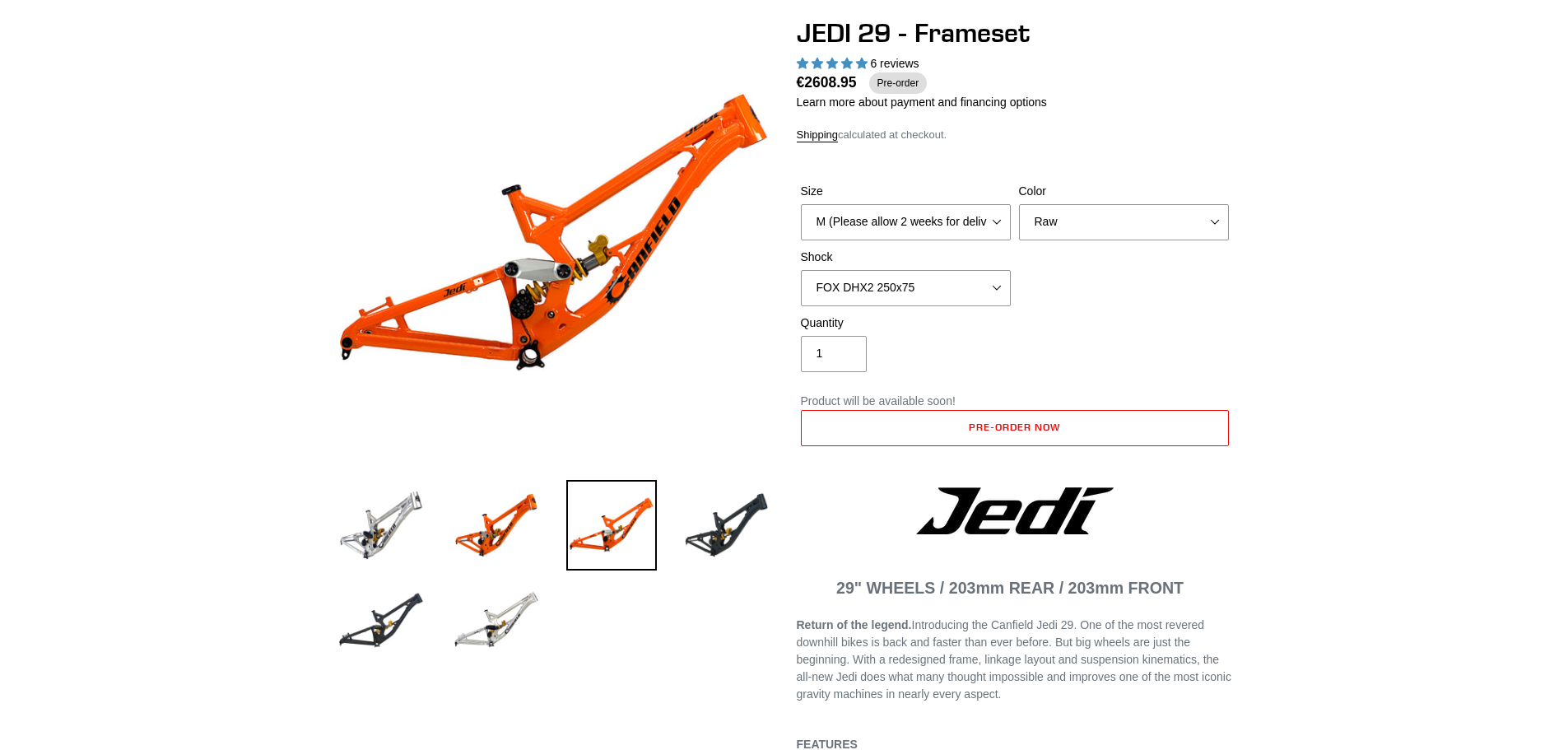
scroll to position [164, 0]
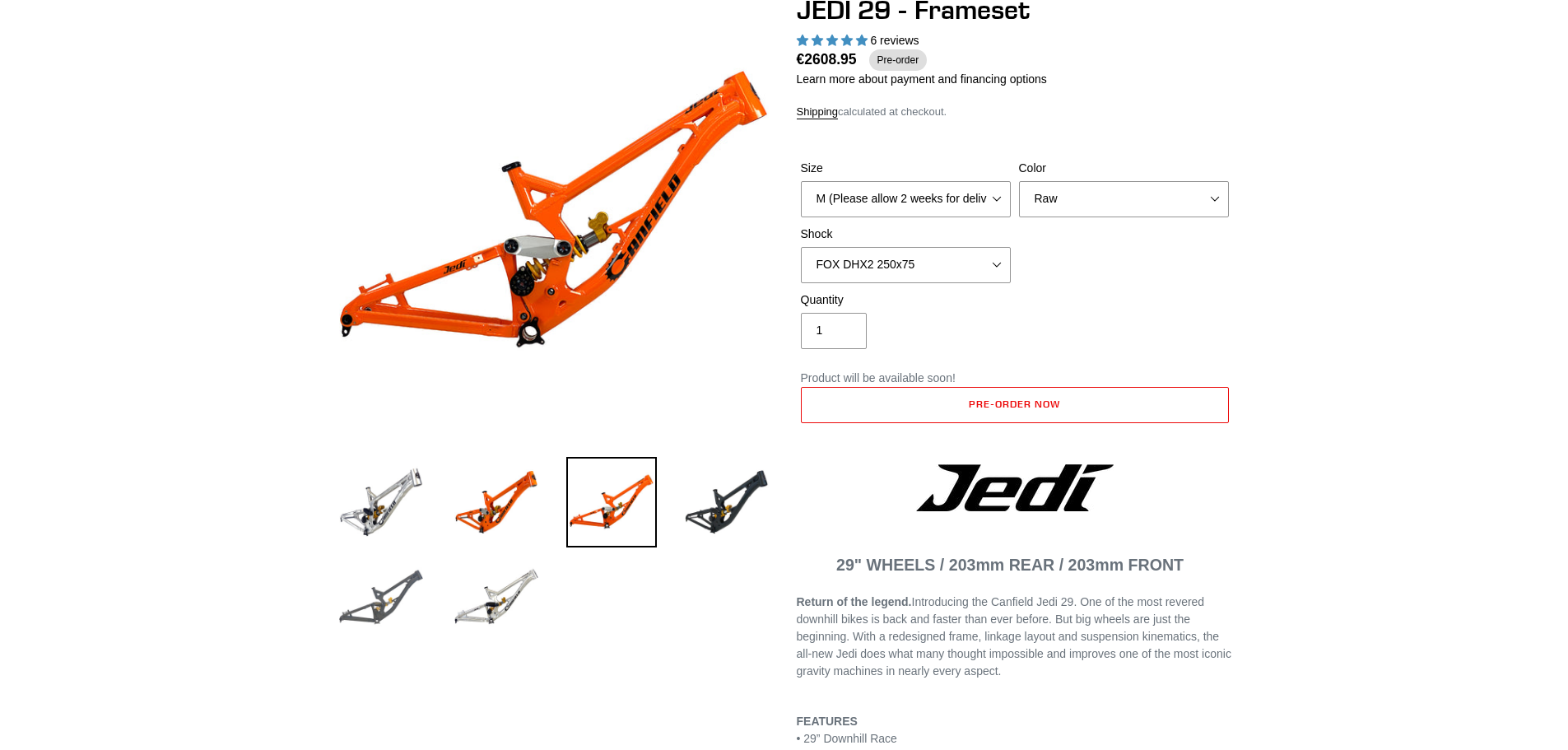
click at [389, 598] on img at bounding box center [381, 598] width 91 height 91
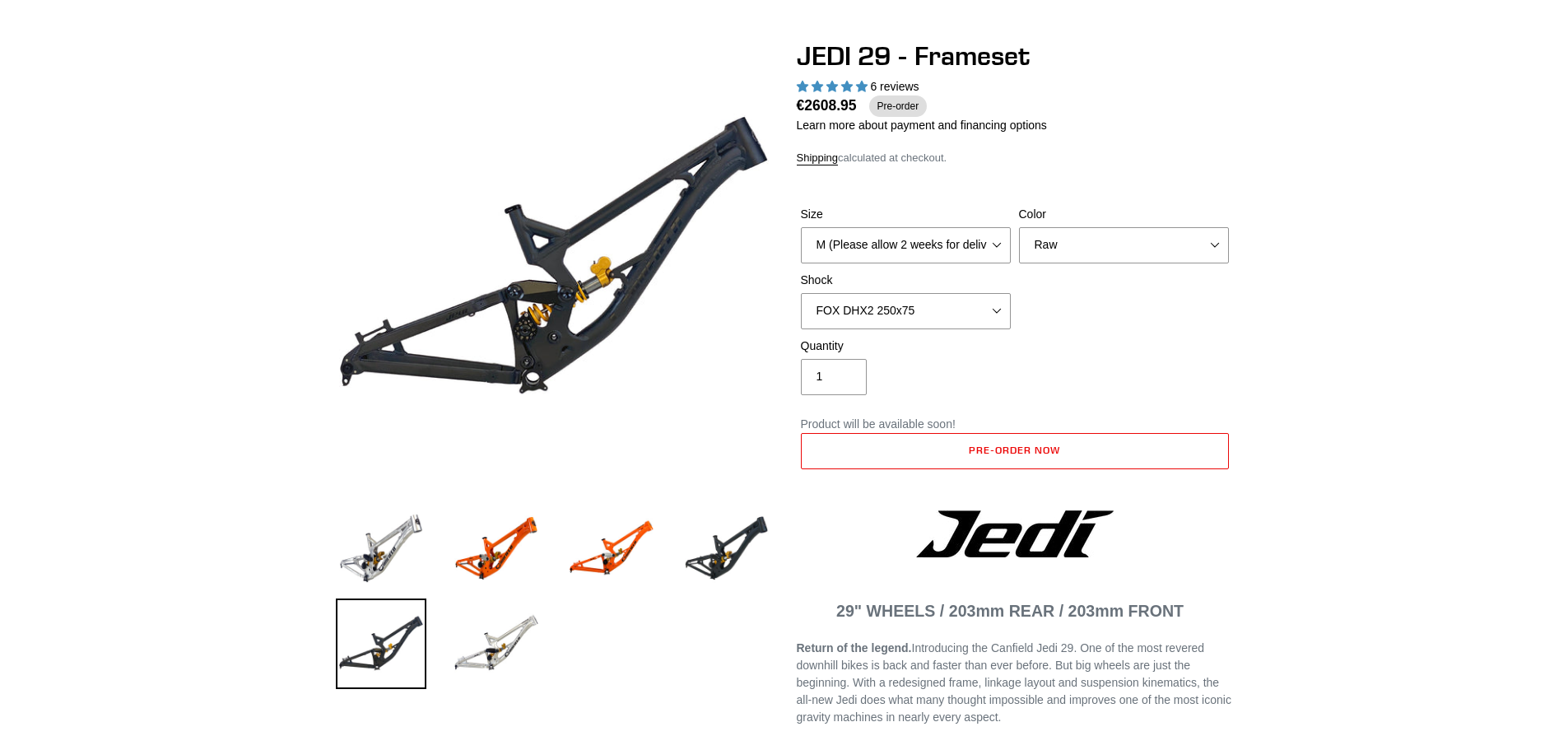
scroll to position [82, 0]
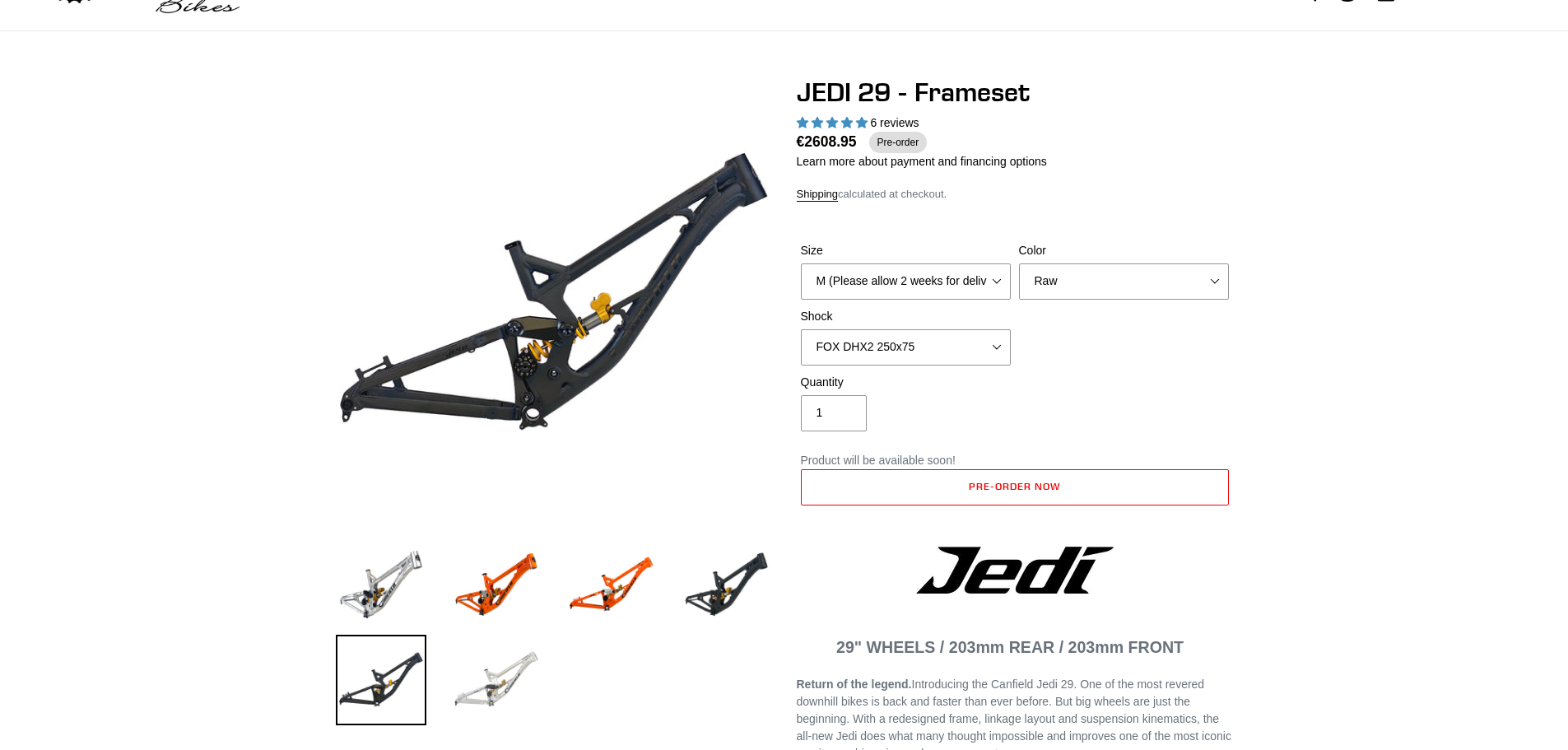
click at [512, 669] on img at bounding box center [496, 680] width 91 height 91
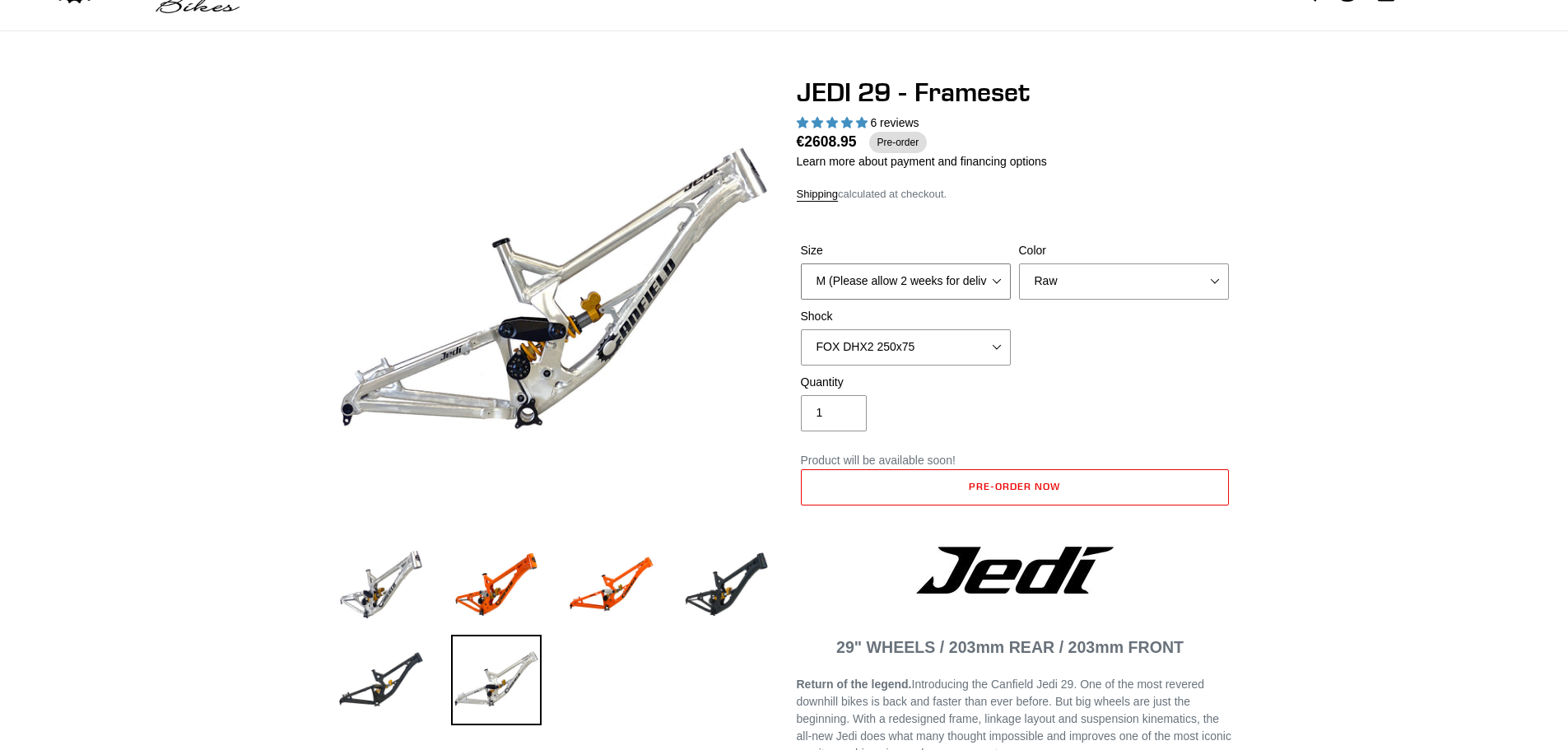
click at [1003, 285] on select "M (Please allow 2 weeks for delivery) L (Please allow 2 weeks for delivery) XL" at bounding box center [905, 281] width 210 height 36
select select "L (Please allow 2 weeks for delivery)"
click at [801, 263] on select "M (Please allow 2 weeks for delivery) L (Please allow 2 weeks for delivery) XL" at bounding box center [905, 281] width 210 height 36
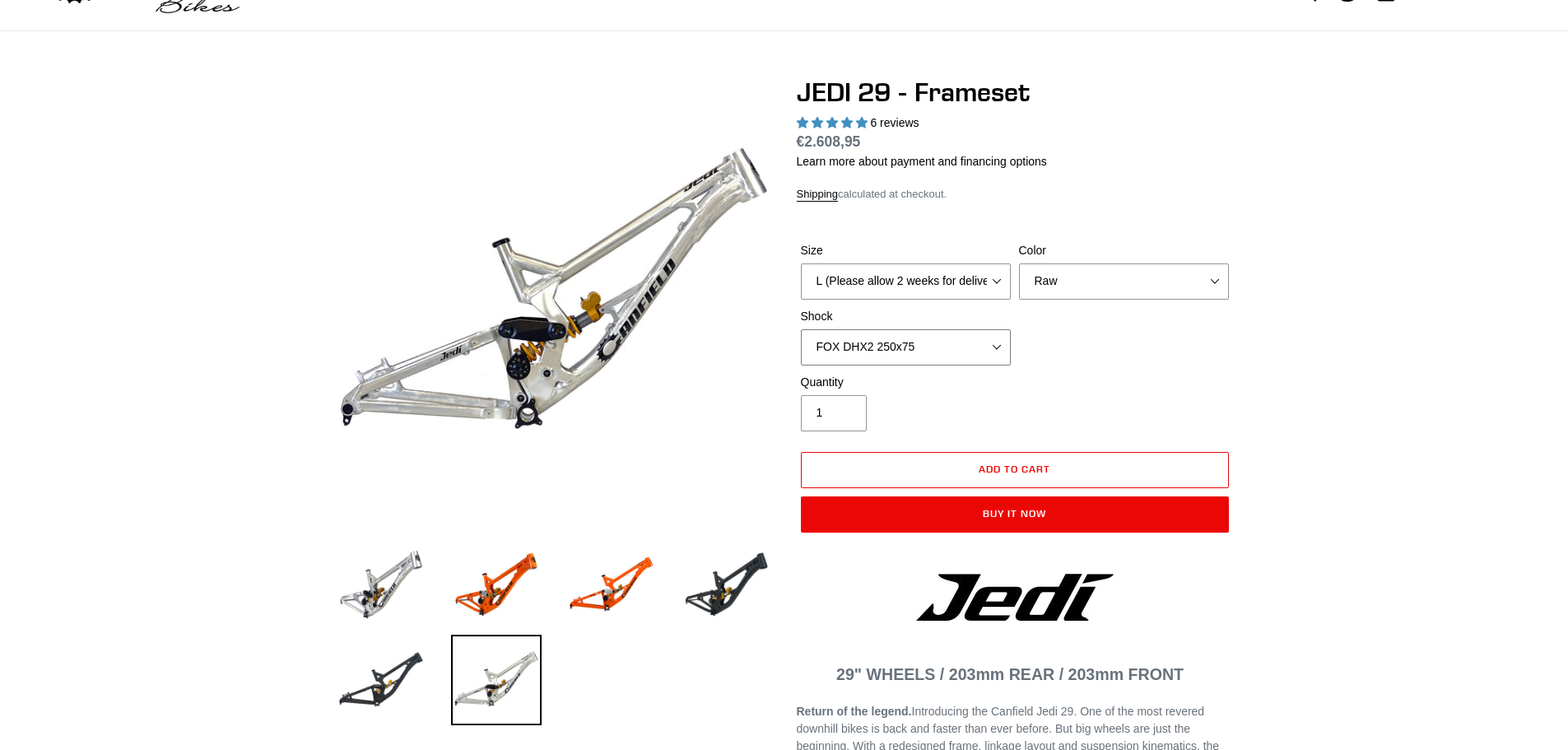
click at [993, 346] on select "No Shock FOX DHX2 250x75 RockShox Vivid Ultimate DH 250x75 EXT e-Storia LOX V3" at bounding box center [905, 347] width 210 height 36
click at [801, 330] on select "No Shock FOX DHX2 250x75 RockShox Vivid Ultimate DH 250x75 EXT e-Storia LOX V3" at bounding box center [905, 347] width 210 height 36
click at [999, 347] on select "No Shock FOX DHX2 250x75 RockShox Vivid Ultimate DH 250x75 EXT e-Storia LOX V3" at bounding box center [905, 347] width 210 height 36
select select "No Shock"
click at [801, 330] on select "No Shock FOX DHX2 250x75 RockShox Vivid Ultimate DH 250x75 EXT e-Storia LOX V3" at bounding box center [905, 347] width 210 height 36
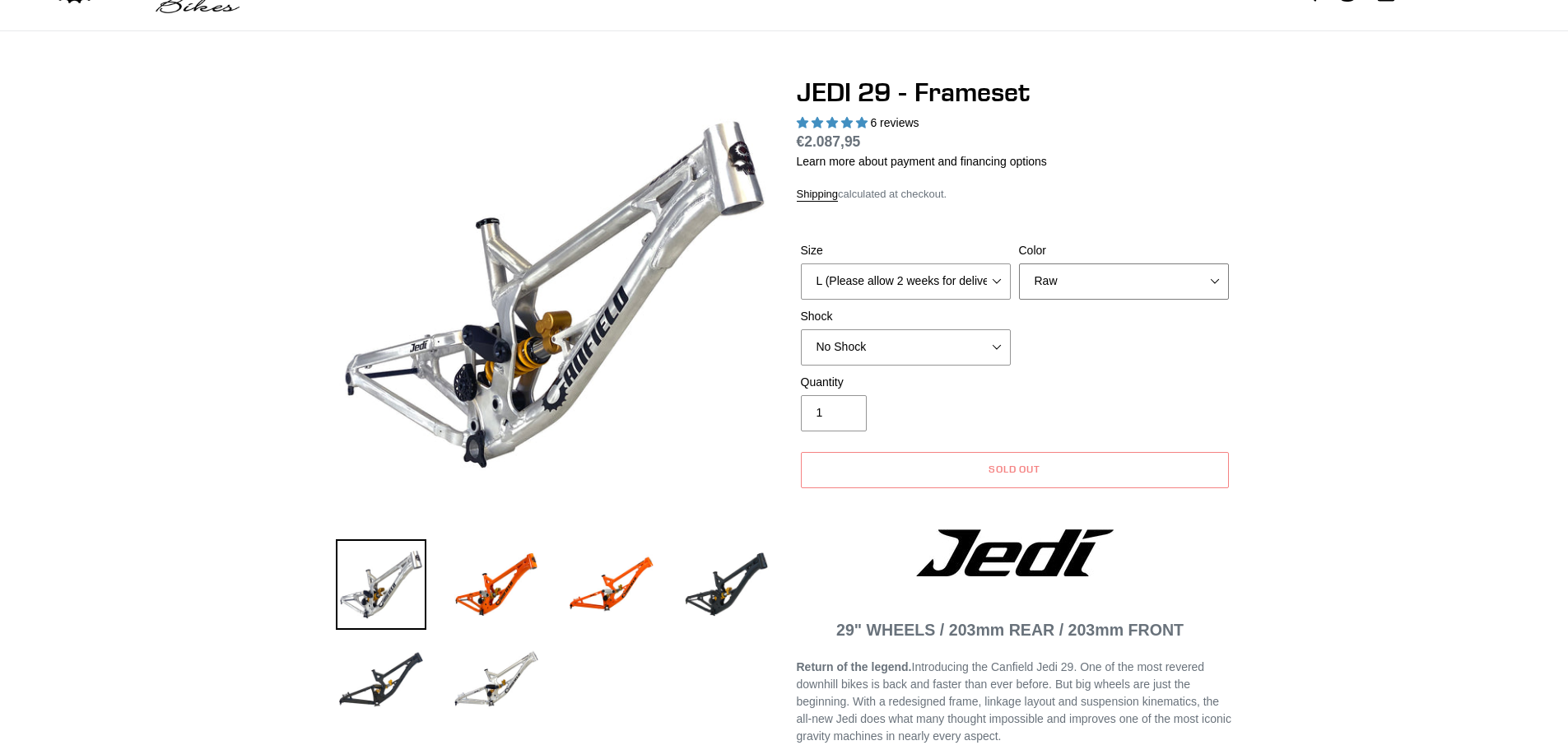
click at [1120, 285] on select "Orange Raw Stealth Black" at bounding box center [1124, 281] width 210 height 36
click at [1019, 263] on select "Orange Raw Stealth Black" at bounding box center [1124, 281] width 210 height 36
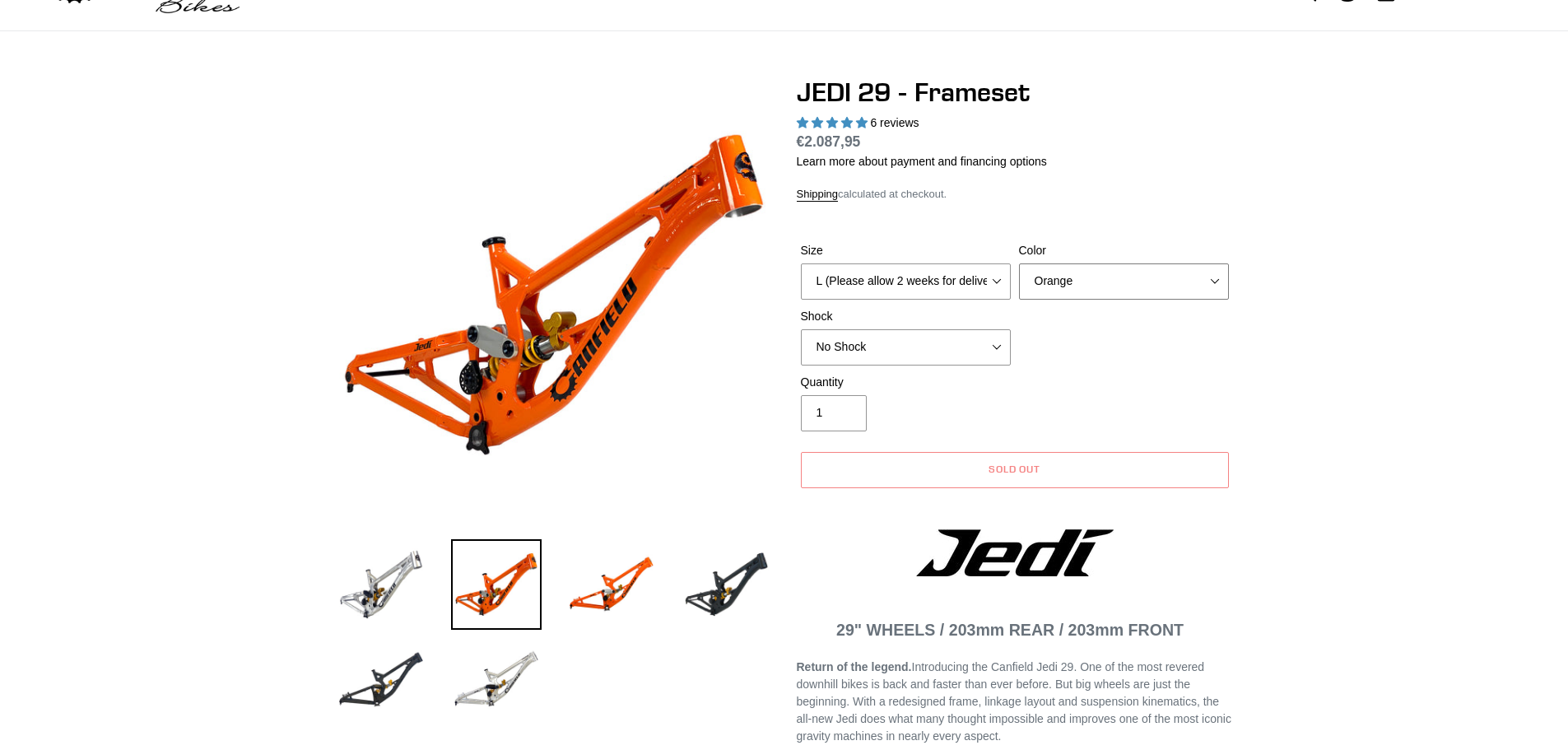
click at [1105, 282] on select "Orange Raw Stealth Black" at bounding box center [1124, 281] width 210 height 36
select select "Stealth Black"
click at [1019, 263] on select "Orange Raw Stealth Black" at bounding box center [1124, 281] width 210 height 36
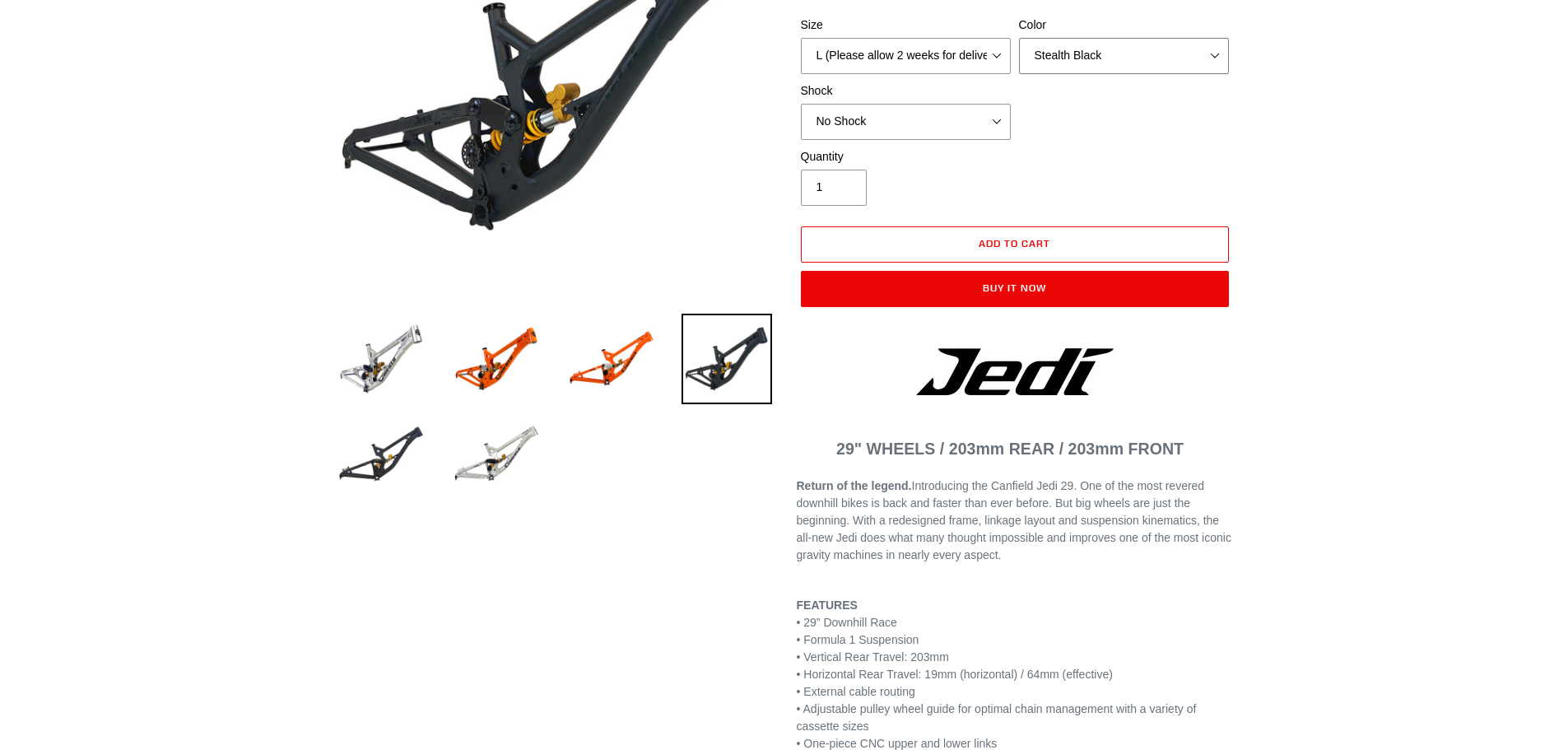
scroll to position [164, 0]
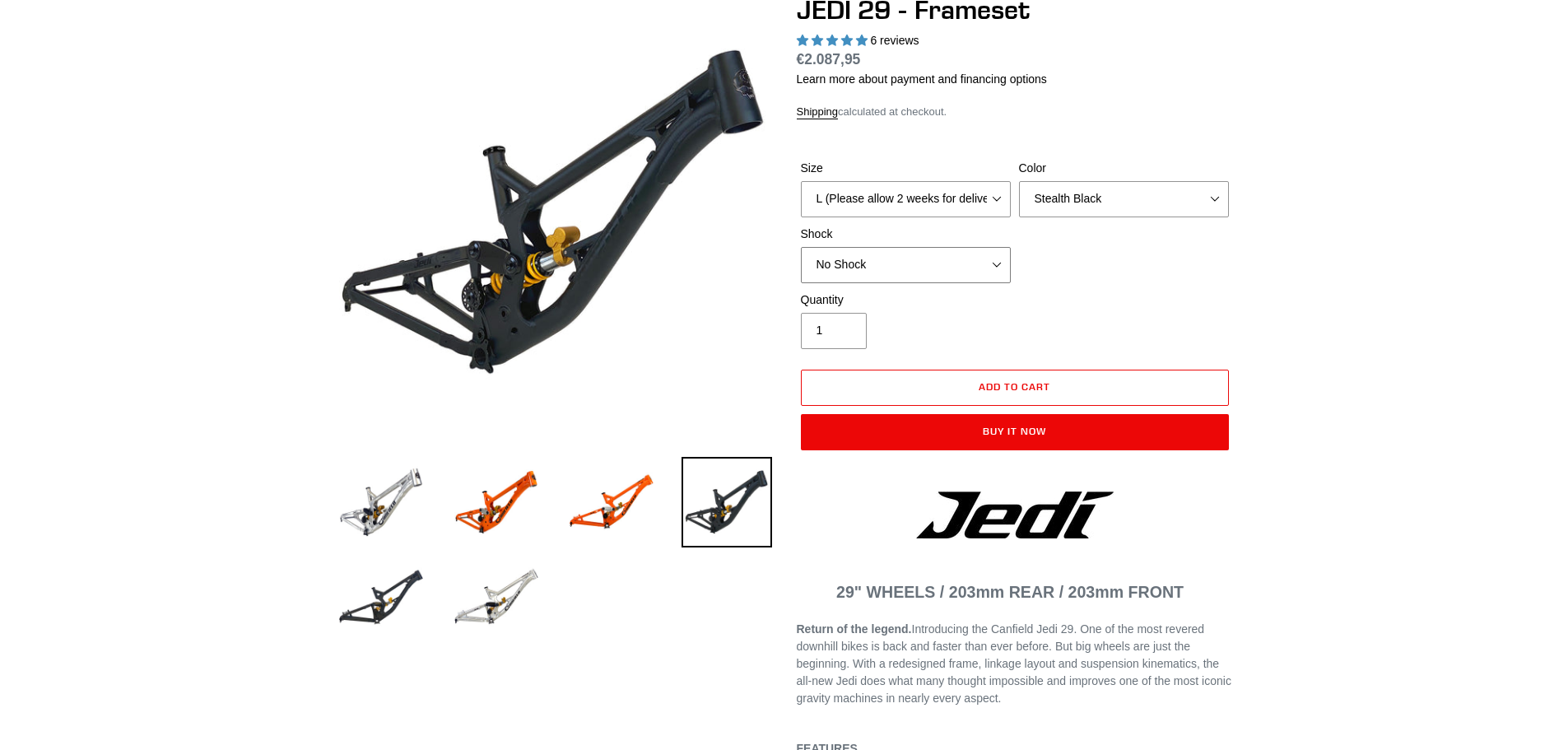
click at [1005, 269] on select "No Shock FOX DHX2 250x75 RockShox Vivid Ultimate DH 250x75 EXT e-Storia LOX V3" at bounding box center [905, 265] width 210 height 36
click at [801, 247] on select "No Shock FOX DHX2 250x75 RockShox Vivid Ultimate DH 250x75 EXT e-Storia LOX V3" at bounding box center [905, 265] width 210 height 36
click at [1003, 262] on select "No Shock FOX DHX2 250x75 RockShox Vivid Ultimate DH 250x75 EXT e-Storia LOX V3" at bounding box center [905, 265] width 210 height 36
select select "No Shock"
click at [801, 247] on select "No Shock FOX DHX2 250x75 RockShox Vivid Ultimate DH 250x75 EXT e-Storia LOX V3" at bounding box center [905, 265] width 210 height 36
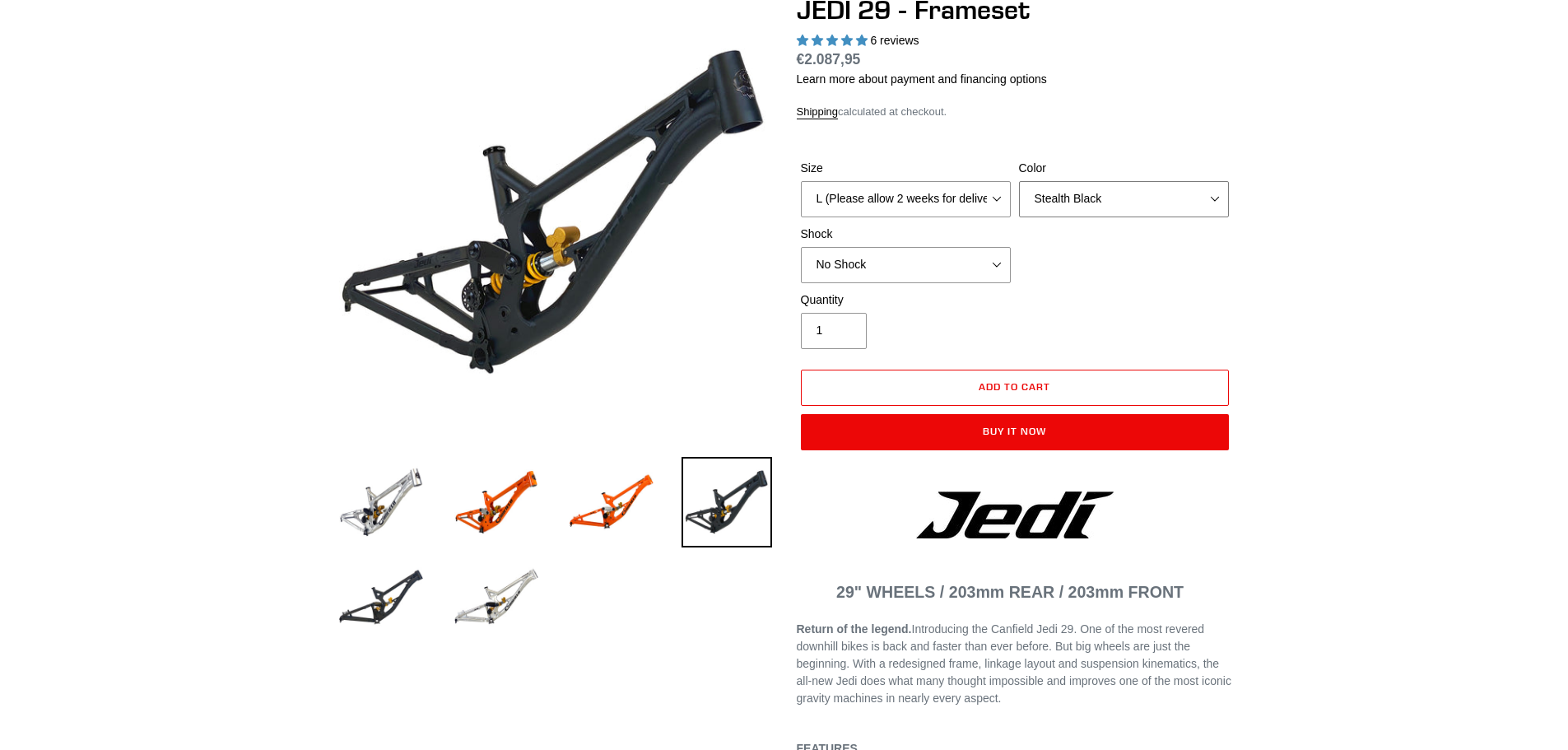
click at [1151, 191] on select "Orange Raw Stealth Black" at bounding box center [1124, 198] width 210 height 36
select select "Orange"
click at [1019, 181] on select "Orange Raw Stealth Black" at bounding box center [1124, 198] width 210 height 36
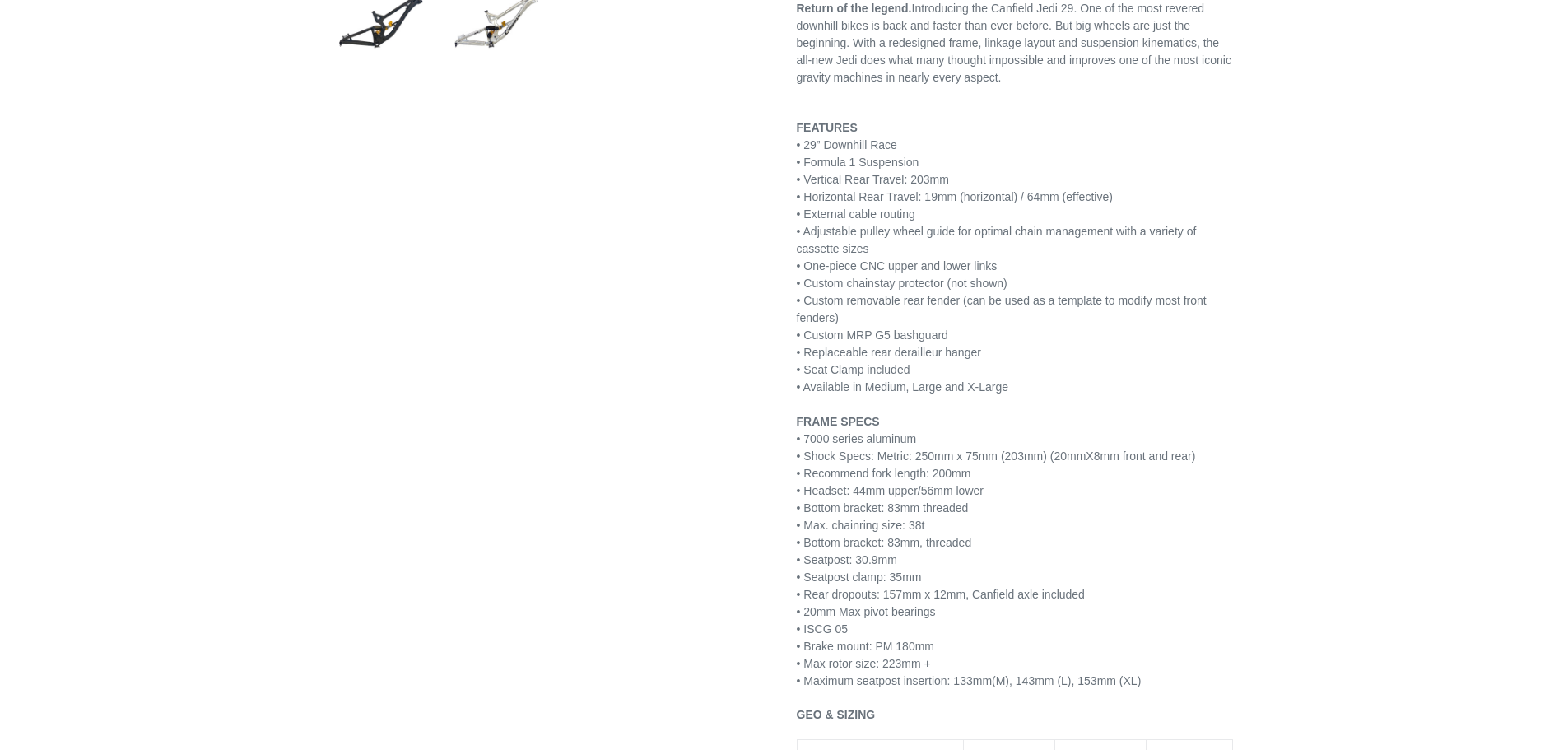
scroll to position [906, 0]
